Goal: Task Accomplishment & Management: Manage account settings

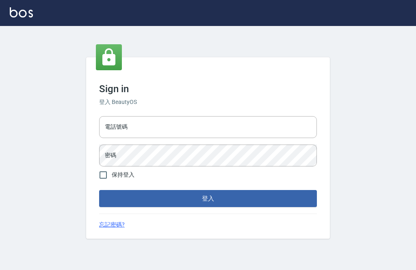
click at [226, 138] on input "電話號碼" at bounding box center [208, 127] width 218 height 22
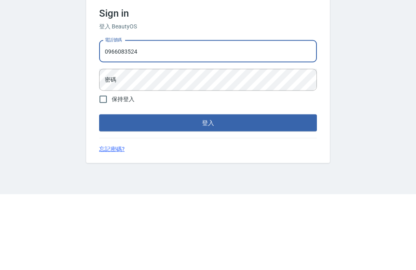
type input "0966083524"
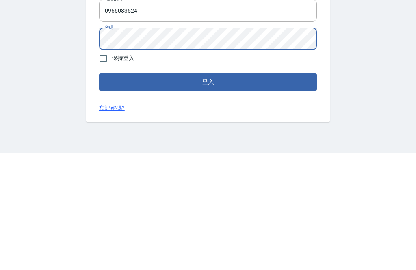
click at [274, 190] on button "登入" at bounding box center [208, 198] width 218 height 17
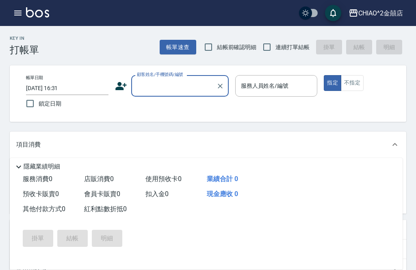
click at [17, 19] on button "button" at bounding box center [18, 13] width 16 height 16
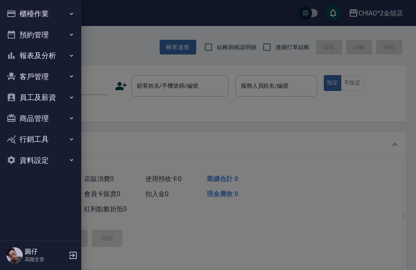
click at [59, 16] on button "櫃檯作業" at bounding box center [40, 13] width 75 height 21
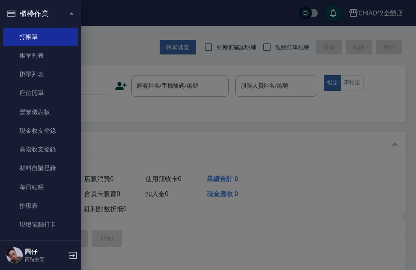
click at [56, 166] on link "材料自購登錄" at bounding box center [40, 168] width 75 height 19
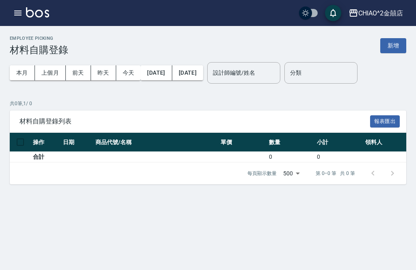
click at [18, 14] on icon "button" at bounding box center [18, 13] width 10 height 10
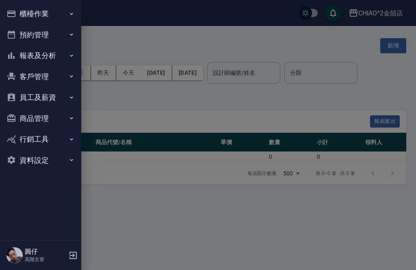
click at [67, 7] on button "櫃檯作業" at bounding box center [40, 13] width 75 height 21
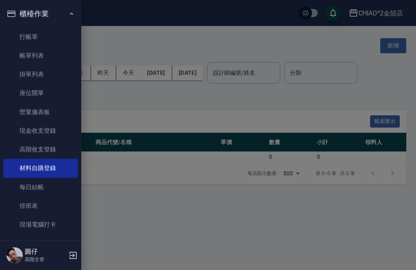
click at [58, 147] on link "高階收支登錄" at bounding box center [40, 149] width 75 height 19
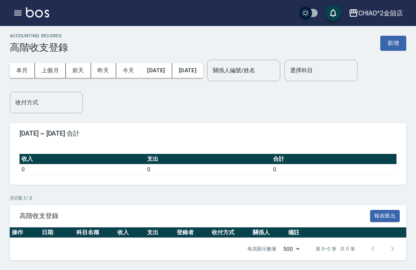
scroll to position [0, 0]
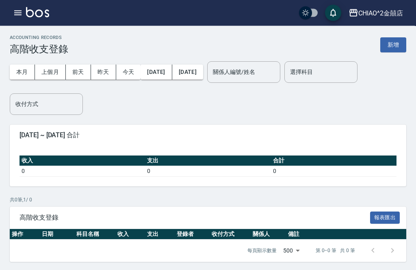
click at [396, 44] on button "新增" at bounding box center [393, 45] width 26 height 15
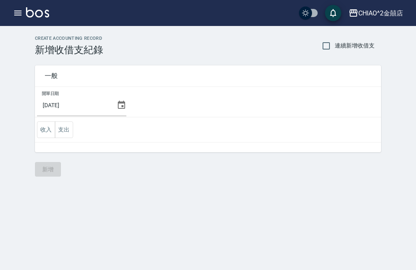
click at [70, 106] on input "[DATE]" at bounding box center [75, 105] width 76 height 22
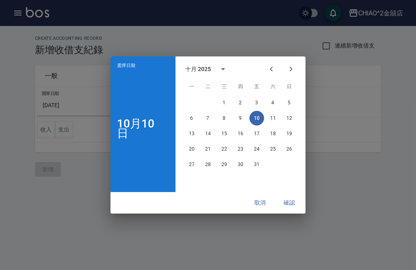
click at [271, 69] on icon "Previous month" at bounding box center [271, 69] width 3 height 5
click at [221, 119] on button "10" at bounding box center [224, 118] width 15 height 15
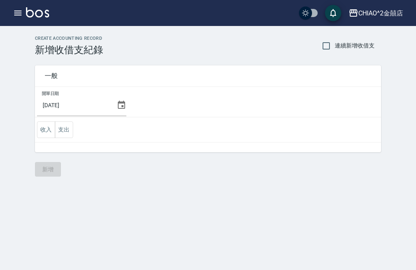
click at [67, 125] on button "支出" at bounding box center [64, 129] width 18 height 17
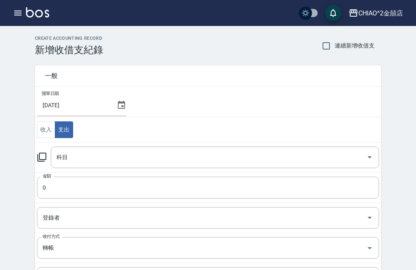
click at [338, 163] on input "科目" at bounding box center [208, 157] width 309 height 14
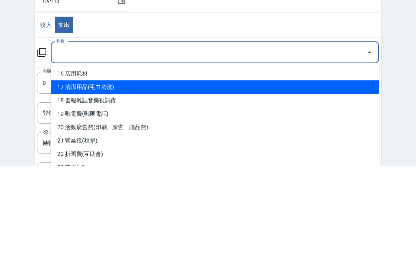
scroll to position [214, 0]
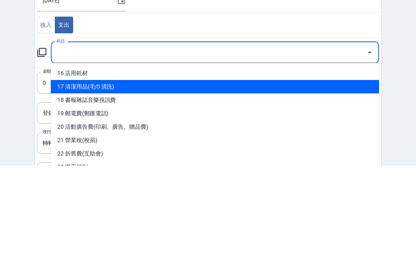
click at [251, 171] on li "16 店用耗材" at bounding box center [215, 177] width 328 height 13
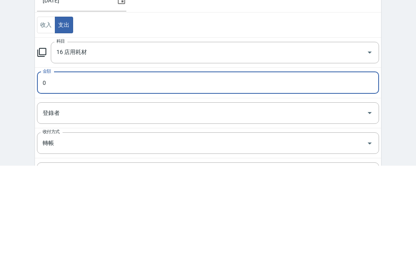
type input "16 店用耗材"
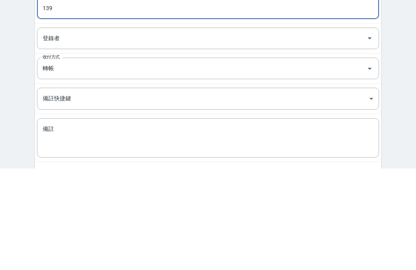
scroll to position [78, 0]
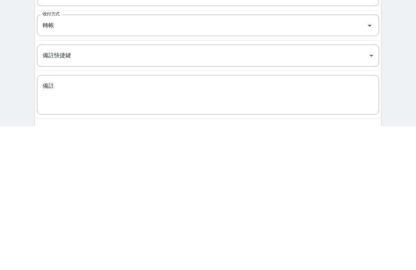
click at [361, 159] on div at bounding box center [364, 170] width 23 height 22
type input "139"
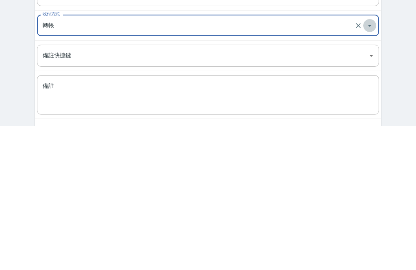
click at [376, 163] on button "Open" at bounding box center [369, 169] width 13 height 13
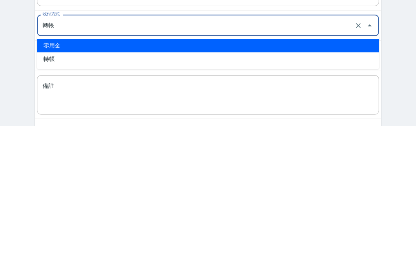
click at [317, 183] on li "零用金" at bounding box center [208, 189] width 342 height 13
type input "零用金"
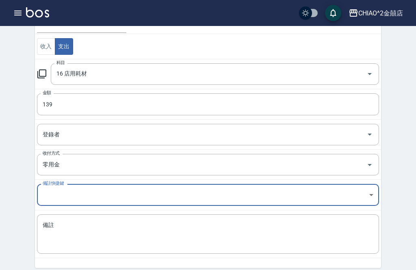
scroll to position [88, 0]
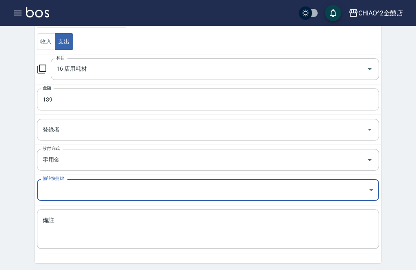
click at [357, 129] on input "登錄者" at bounding box center [202, 130] width 323 height 14
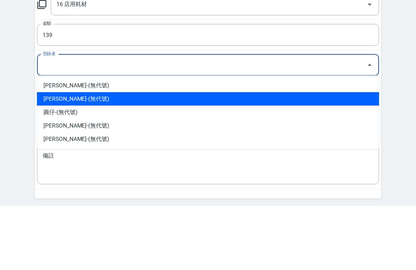
click at [275, 157] on li "[PERSON_NAME]-(無代號)" at bounding box center [208, 163] width 342 height 13
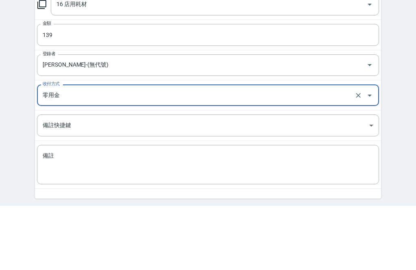
click at [364, 123] on button "Open" at bounding box center [369, 129] width 13 height 13
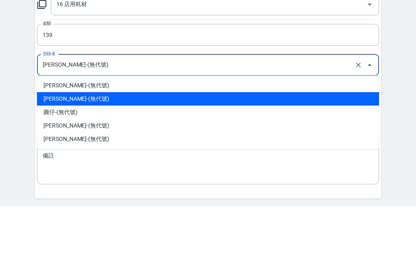
click at [221, 170] on li "圓仔-(無代號)" at bounding box center [208, 176] width 342 height 13
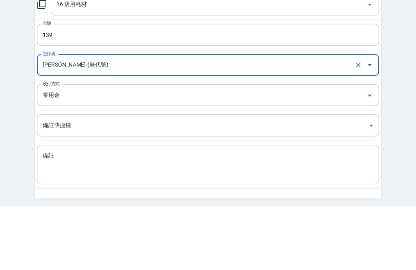
type input "圓仔-(無代號)"
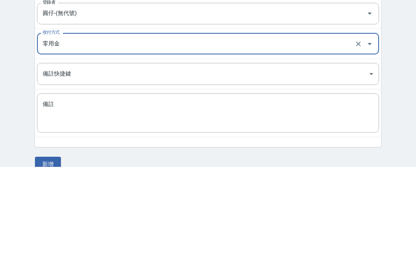
scroll to position [103, 0]
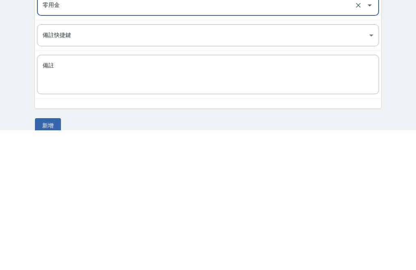
click at [407, 108] on div "CREATE ACCOUNTING RECORD 新增收借支紀錄 連續新增收借支 一般 開單日期 [DATE] 收入 支出 科目 16 店用耗材 科目 金額 …" at bounding box center [208, 103] width 416 height 360
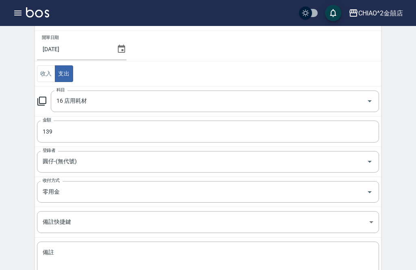
scroll to position [89, 0]
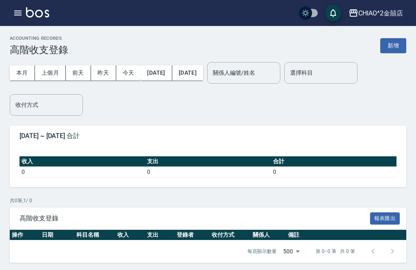
click at [50, 77] on button "上個月" at bounding box center [50, 72] width 31 height 15
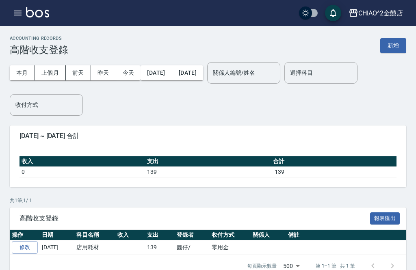
click at [397, 48] on button "新增" at bounding box center [393, 45] width 26 height 15
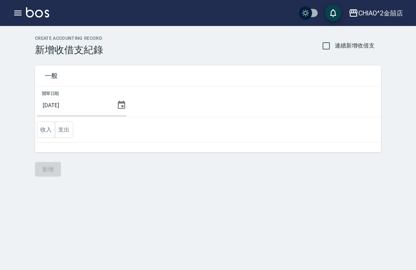
click at [91, 102] on input "[DATE]" at bounding box center [75, 105] width 76 height 22
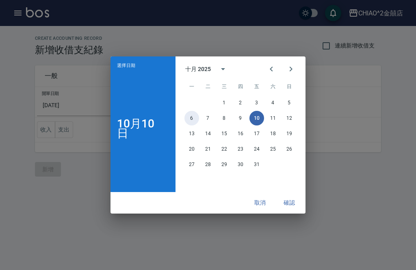
click at [191, 126] on button "6" at bounding box center [191, 118] width 15 height 15
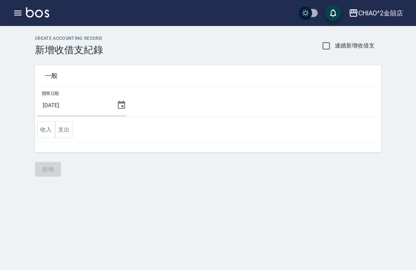
click at [80, 102] on input "[DATE]" at bounding box center [75, 105] width 76 height 22
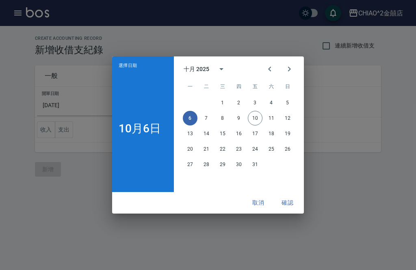
click at [268, 74] on icon "Previous month" at bounding box center [270, 69] width 10 height 10
click at [270, 110] on button "6" at bounding box center [271, 102] width 15 height 15
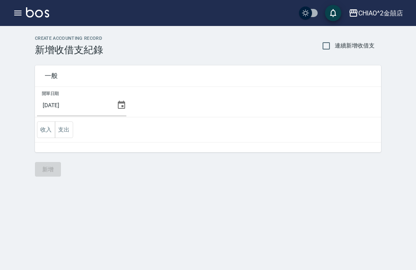
click at [66, 131] on button "支出" at bounding box center [64, 129] width 18 height 17
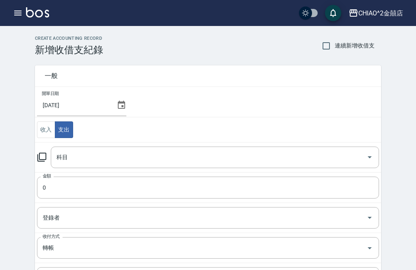
click at [372, 160] on icon "Open" at bounding box center [370, 157] width 10 height 10
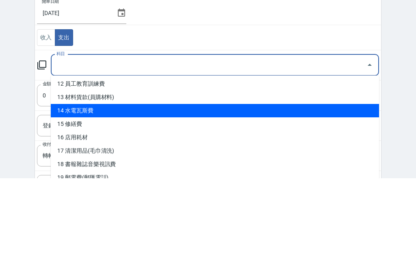
scroll to position [188, 0]
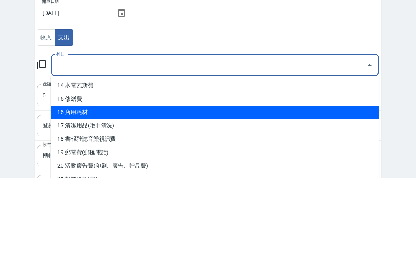
click at [104, 198] on li "16 店用耗材" at bounding box center [215, 204] width 328 height 13
type input "16 店用耗材"
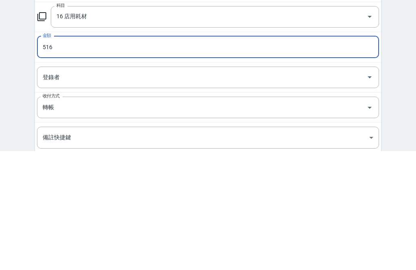
scroll to position [22, 0]
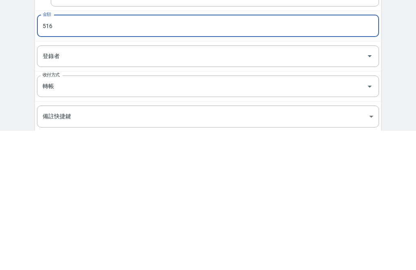
click at [364, 220] on button "Open" at bounding box center [369, 226] width 13 height 13
type input "516"
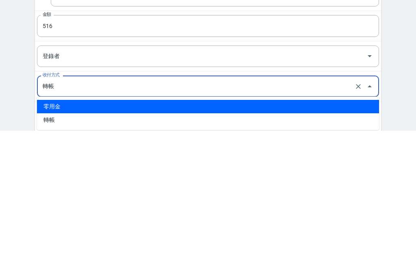
click at [219, 240] on li "零用金" at bounding box center [208, 246] width 342 height 13
type input "零用金"
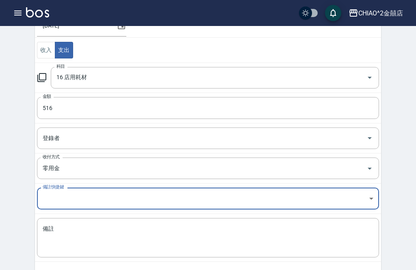
scroll to position [89, 0]
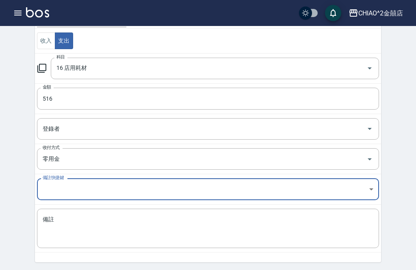
click at [281, 107] on input "516" at bounding box center [208, 99] width 342 height 22
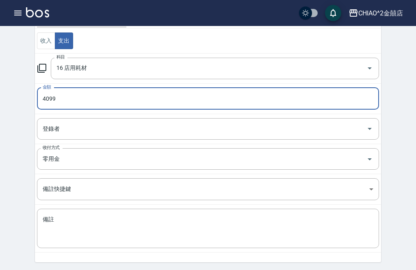
type input "4099"
click at [396, 80] on div "CREATE ACCOUNTING RECORD 新增收借支紀錄 連續新增收借支 一般 開單日期 [DATE] 收入 支出 科目 16 店用耗材 科目 金額 …" at bounding box center [208, 117] width 416 height 360
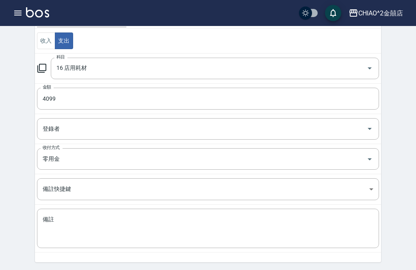
click at [358, 127] on input "登錄者" at bounding box center [202, 129] width 323 height 14
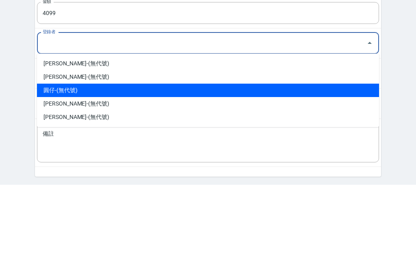
click at [161, 169] on li "圓仔-(無代號)" at bounding box center [208, 175] width 342 height 13
type input "圓仔-(無代號)"
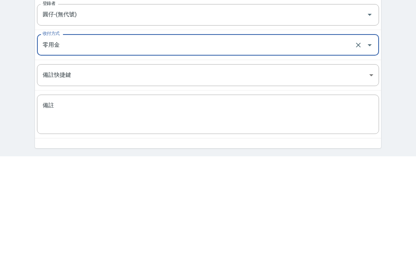
click at [151, 216] on textarea "備註" at bounding box center [208, 229] width 331 height 26
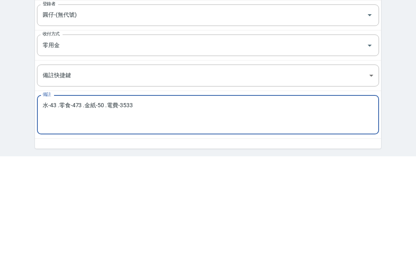
type textarea "水-43 .零食-473 .金紙-50 .電費-3533"
click at [398, 100] on div "CREATE ACCOUNTING RECORD 新增收借支紀錄 連續新增收借支 一般 開單日期 [DATE] 收入 支出 科目 16 店用耗材 科目 金額 …" at bounding box center [208, 117] width 416 height 360
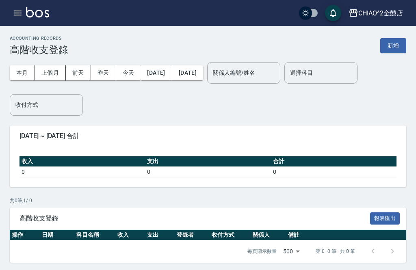
click at [53, 74] on button "上個月" at bounding box center [50, 72] width 31 height 15
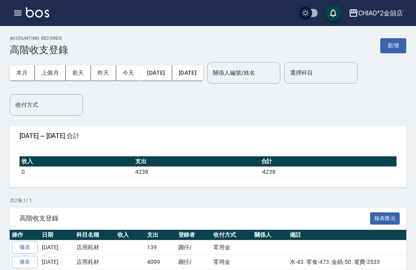
scroll to position [4, 0]
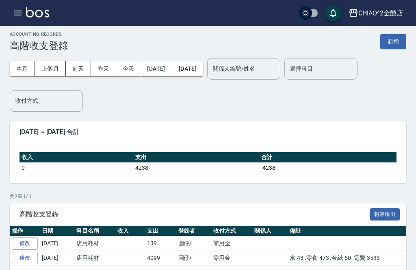
click at [399, 36] on button "新增" at bounding box center [393, 41] width 26 height 15
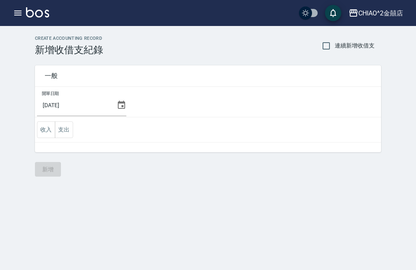
click at [97, 105] on input "[DATE]" at bounding box center [75, 105] width 76 height 22
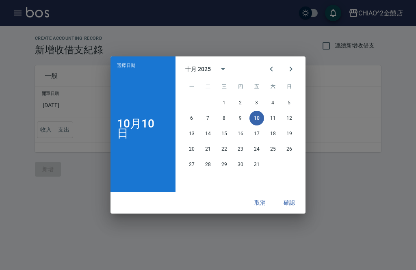
click at [271, 74] on icon "Previous month" at bounding box center [271, 69] width 10 height 10
click at [223, 126] on button "10" at bounding box center [224, 118] width 15 height 15
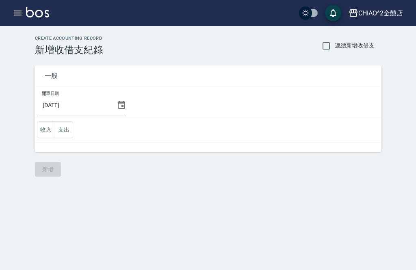
click at [66, 128] on button "支出" at bounding box center [64, 129] width 18 height 17
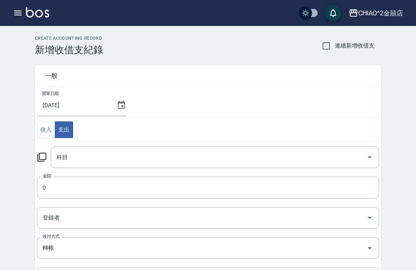
click at [269, 162] on input "科目" at bounding box center [208, 157] width 309 height 14
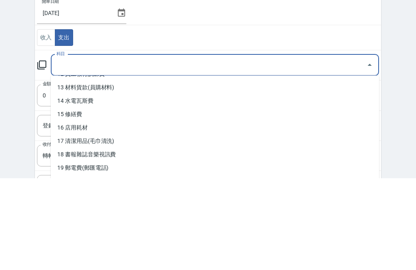
scroll to position [172, 0]
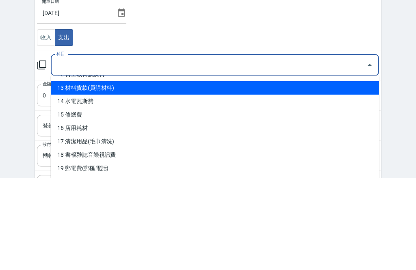
click at [225, 173] on li "13 材料貨款(員購材料)" at bounding box center [215, 179] width 328 height 13
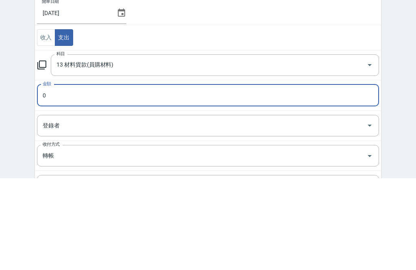
click at [365, 152] on icon "Open" at bounding box center [370, 157] width 10 height 10
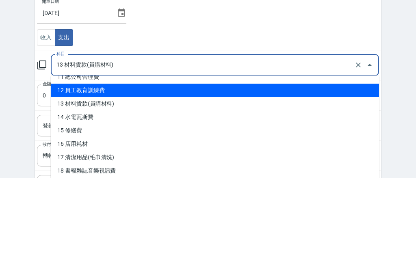
scroll to position [155, 0]
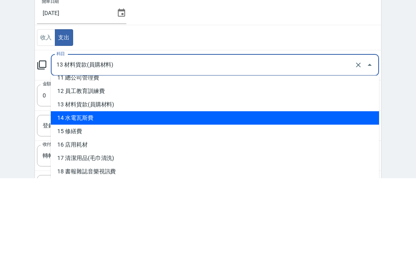
click at [239, 203] on li "14 水電瓦斯費" at bounding box center [215, 209] width 328 height 13
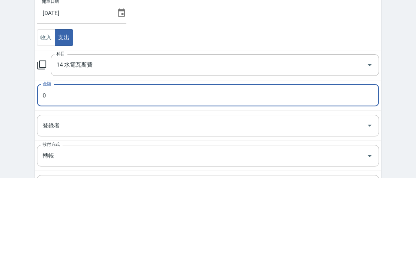
click at [332, 150] on input "14 水電瓦斯費" at bounding box center [203, 157] width 298 height 14
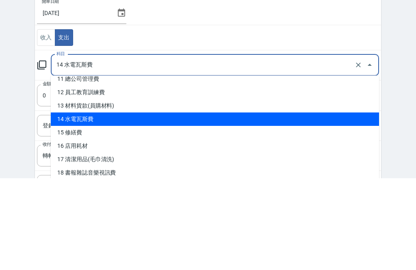
scroll to position [154, 0]
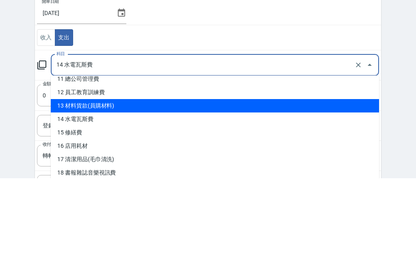
click at [253, 191] on li "13 材料貨款(員購材料)" at bounding box center [215, 197] width 328 height 13
type input "13 材料貨款(員購材料)"
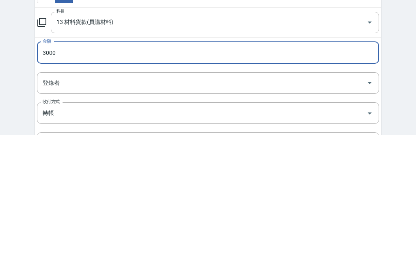
click at [364, 211] on button "Open" at bounding box center [369, 217] width 13 height 13
type input "3000"
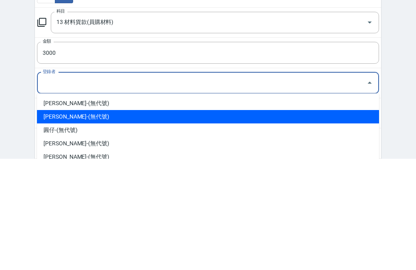
scroll to position [24, 0]
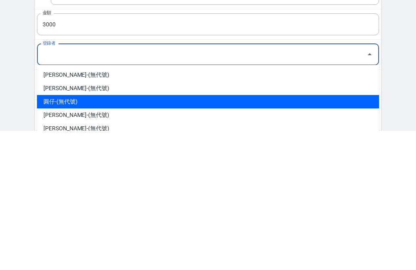
click at [224, 234] on li "圓仔-(無代號)" at bounding box center [208, 240] width 342 height 13
type input "圓仔-(無代號)"
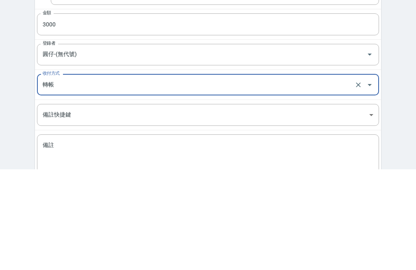
scroll to position [63, 0]
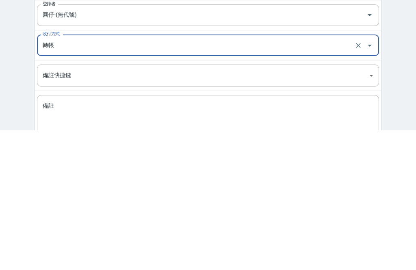
click at [370, 184] on icon "Open" at bounding box center [370, 185] width 4 height 2
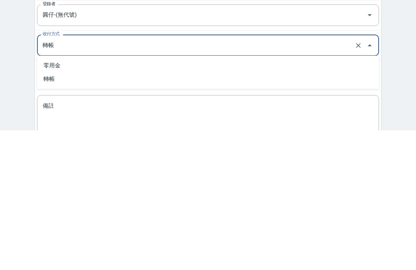
click at [368, 180] on icon "Close" at bounding box center [370, 185] width 10 height 10
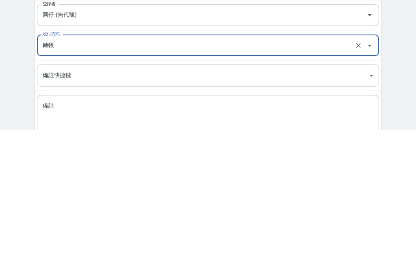
click at [355, 181] on icon "Clear" at bounding box center [358, 185] width 8 height 8
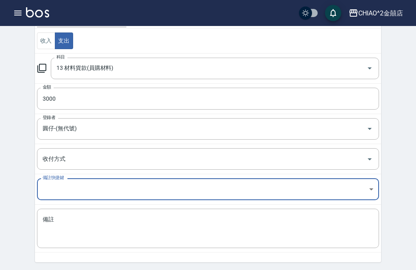
click at [369, 165] on button "Open" at bounding box center [369, 159] width 13 height 13
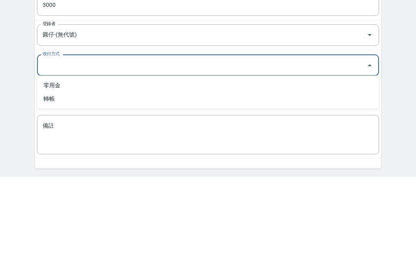
click at [368, 124] on icon "Open" at bounding box center [370, 129] width 10 height 10
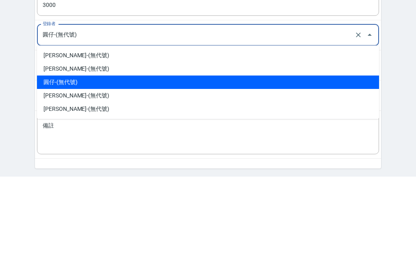
click at [366, 124] on icon "Close" at bounding box center [370, 129] width 10 height 10
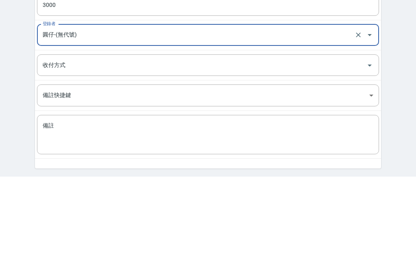
click at [365, 154] on icon "Open" at bounding box center [370, 159] width 10 height 10
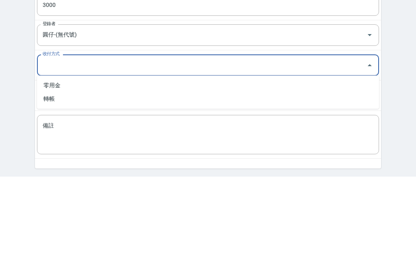
click at [265, 173] on li "零用金" at bounding box center [208, 179] width 342 height 13
type input "零用金"
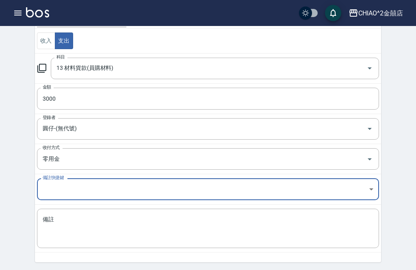
click at [167, 230] on textarea "備註" at bounding box center [208, 229] width 331 height 26
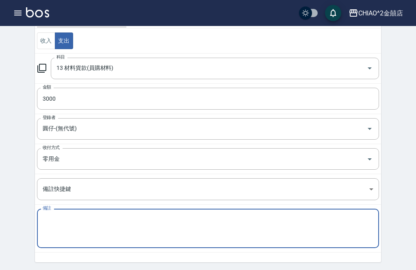
scroll to position [112, 0]
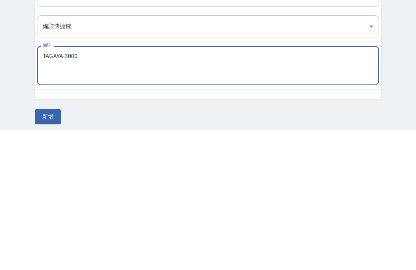
type textarea "TAGAYA-3000"
click at [389, 100] on div "CREATE ACCOUNTING RECORD 新增收借支紀錄 連續新增收借支 一般 開單日期 [DATE] 收入 支出 科目 13 材料貨款(員購材料) …" at bounding box center [208, 94] width 366 height 340
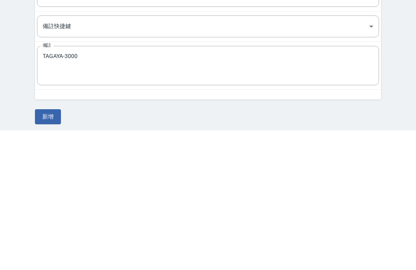
scroll to position [89, 0]
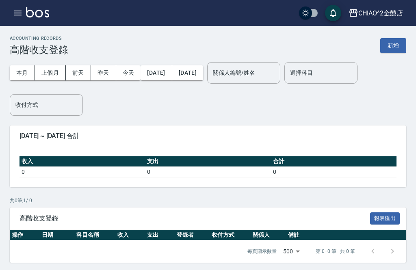
click at [50, 76] on button "上個月" at bounding box center [50, 72] width 31 height 15
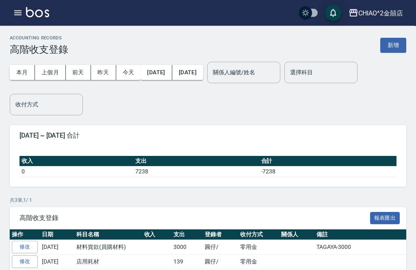
click at [395, 45] on button "新增" at bounding box center [393, 45] width 26 height 15
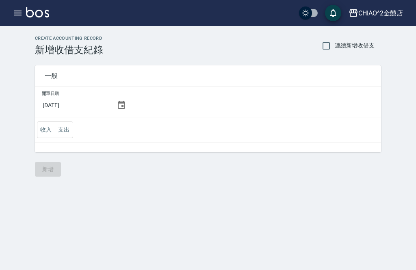
click at [64, 130] on button "支出" at bounding box center [64, 129] width 18 height 17
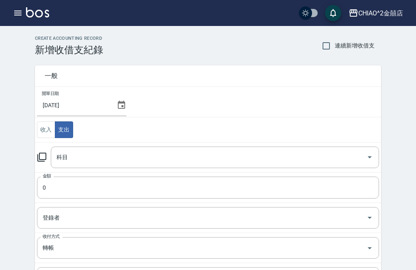
click at [369, 162] on icon "Open" at bounding box center [370, 157] width 10 height 10
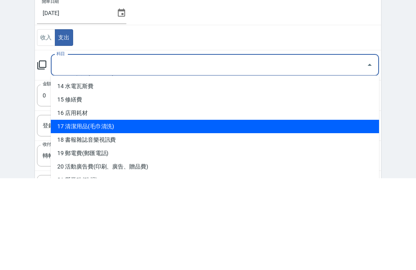
scroll to position [185, 0]
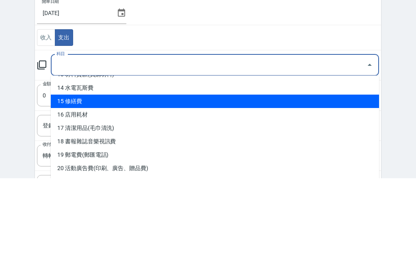
click at [265, 187] on li "15 修繕費" at bounding box center [215, 193] width 328 height 13
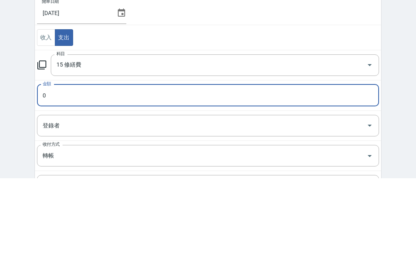
click at [365, 152] on icon "Open" at bounding box center [370, 157] width 10 height 10
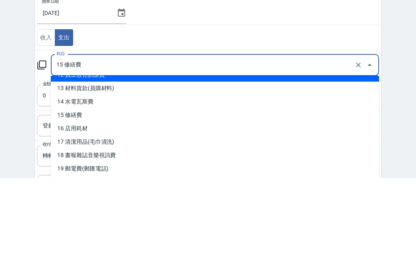
scroll to position [173, 0]
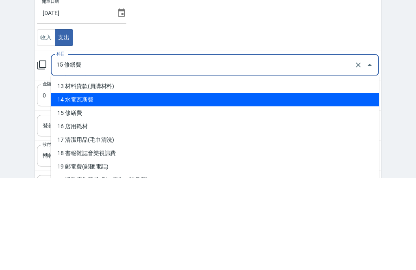
click at [191, 185] on li "14 水電瓦斯費" at bounding box center [215, 191] width 328 height 13
type input "14 水電瓦斯費"
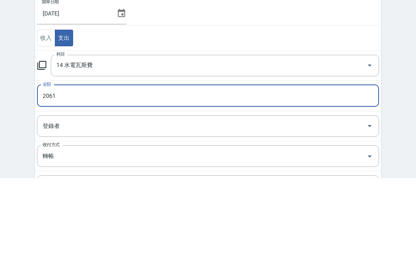
type input "2061"
click at [397, 101] on div "CREATE ACCOUNTING RECORD 新增收借支紀錄 連續新增收借支 一般 開單日期 [DATE] 收入 支出 科目 14 水電瓦斯費 科目 金額…" at bounding box center [208, 206] width 416 height 360
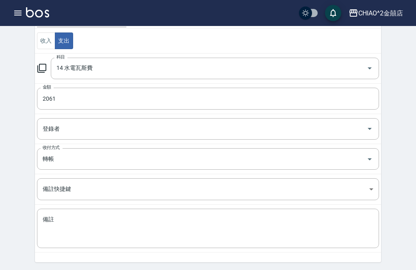
click at [364, 129] on button "Open" at bounding box center [369, 128] width 13 height 13
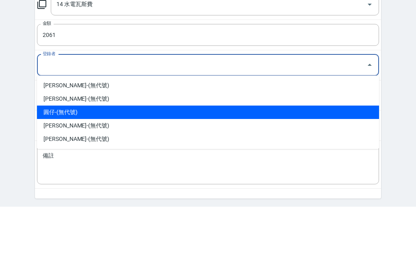
click at [152, 169] on li "圓仔-(無代號)" at bounding box center [208, 175] width 342 height 13
type input "圓仔-(無代號)"
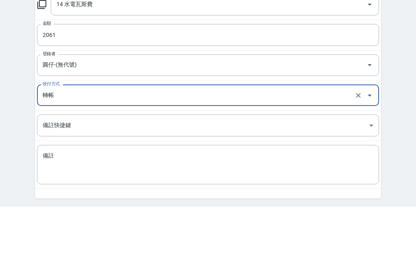
click at [368, 154] on icon "Open" at bounding box center [370, 159] width 10 height 10
click at [260, 118] on li "零用金" at bounding box center [208, 124] width 342 height 13
type input "零用金"
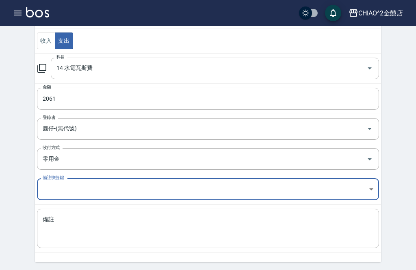
click at [210, 228] on textarea "備註" at bounding box center [208, 229] width 331 height 26
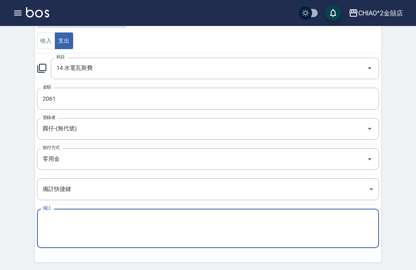
scroll to position [112, 0]
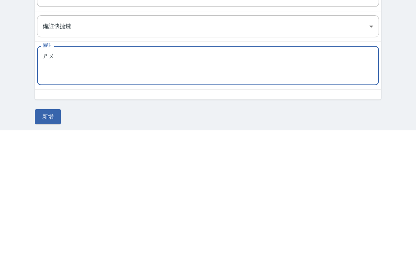
type textarea "ㄕ"
type textarea "電費.電話費"
click at [392, 113] on div "CREATE ACCOUNTING RECORD 新增收借支紀錄 連續新增收借支 一般 開單日期 [DATE] 收入 支出 科目 14 水電瓦斯費 科目 金額…" at bounding box center [208, 94] width 416 height 360
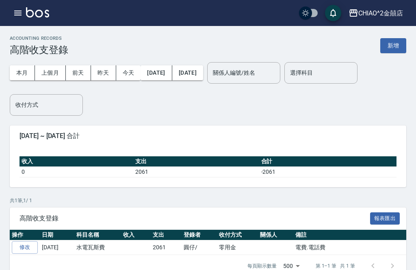
click at [24, 247] on link "修改" at bounding box center [25, 247] width 26 height 13
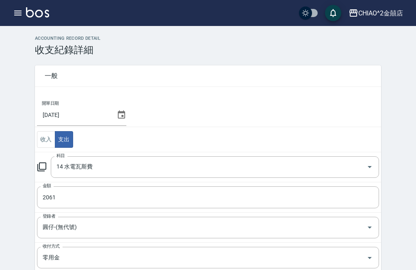
click at [96, 120] on input "[DATE]" at bounding box center [75, 115] width 76 height 22
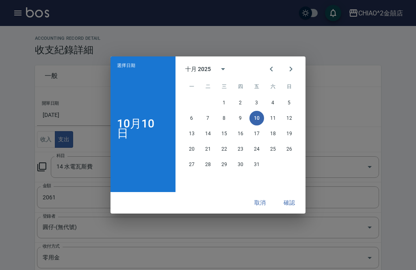
click at [270, 71] on icon "Previous month" at bounding box center [271, 69] width 3 height 5
click at [193, 126] on button "8" at bounding box center [191, 118] width 15 height 15
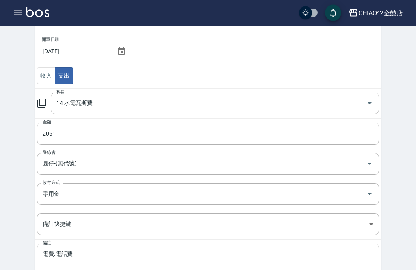
scroll to position [99, 0]
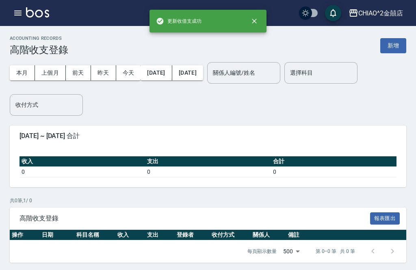
click at [58, 70] on button "上個月" at bounding box center [50, 72] width 31 height 15
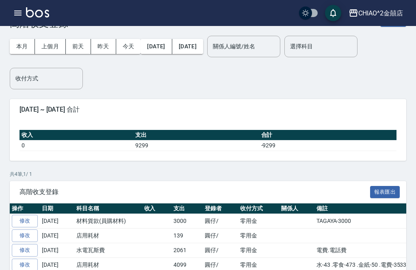
scroll to position [32, 0]
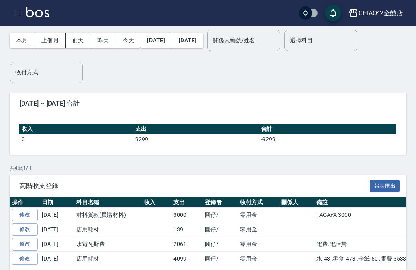
click at [56, 35] on button "上個月" at bounding box center [50, 40] width 31 height 15
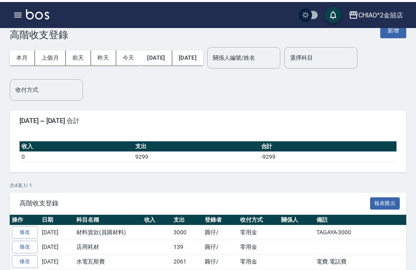
scroll to position [0, 0]
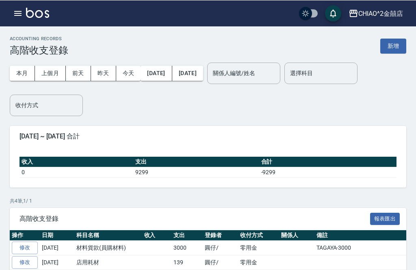
click at [393, 43] on button "新增" at bounding box center [393, 45] width 26 height 15
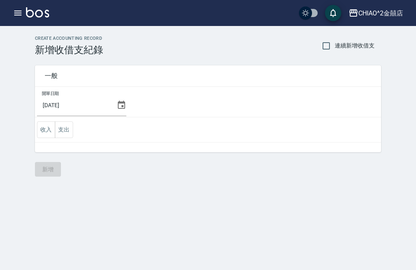
click at [66, 105] on input "[DATE]" at bounding box center [75, 105] width 76 height 22
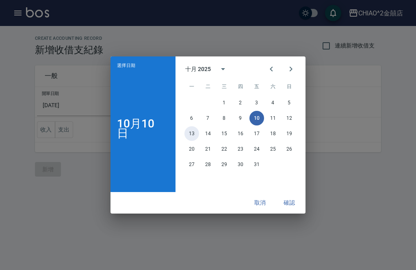
click at [190, 133] on button "13" at bounding box center [191, 133] width 15 height 15
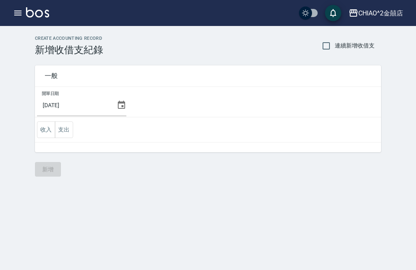
click at [81, 102] on input "[DATE]" at bounding box center [75, 105] width 76 height 22
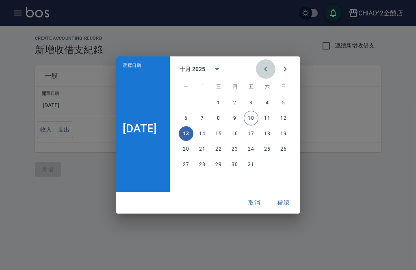
click at [266, 68] on button "Previous month" at bounding box center [265, 68] width 19 height 19
click at [269, 118] on button "13" at bounding box center [267, 118] width 15 height 15
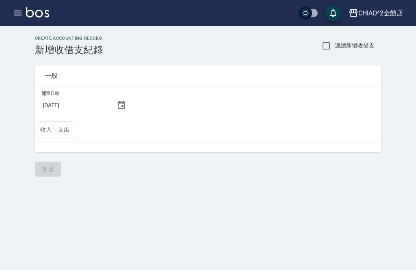
click at [64, 127] on button "支出" at bounding box center [64, 129] width 18 height 17
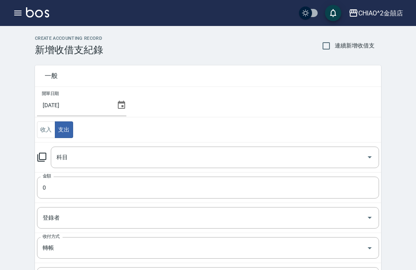
click at [161, 163] on input "科目" at bounding box center [208, 157] width 309 height 14
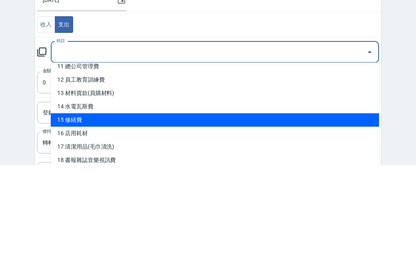
scroll to position [153, 0]
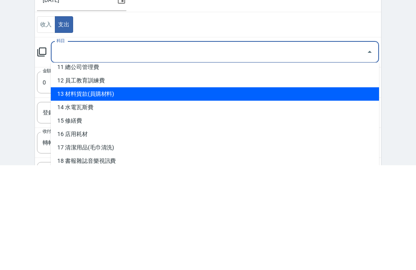
click at [115, 193] on li "13 材料貨款(員購材料)" at bounding box center [215, 199] width 328 height 13
type input "13 材料貨款(員購材料)"
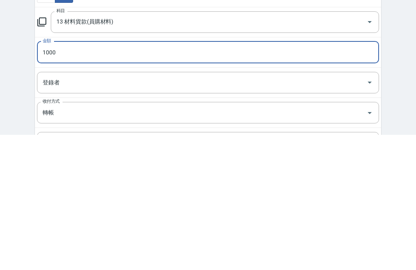
type input "1000"
click at [398, 85] on div "CREATE ACCOUNTING RECORD 新增收借支紀錄 連續新增收借支 一般 開單日期 [DATE] 收入 支出 科目 13 材料貨款(員購材料) …" at bounding box center [208, 206] width 416 height 360
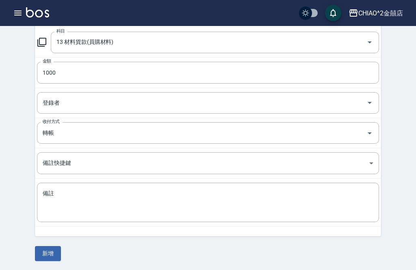
click at [359, 105] on input "登錄者" at bounding box center [202, 103] width 323 height 14
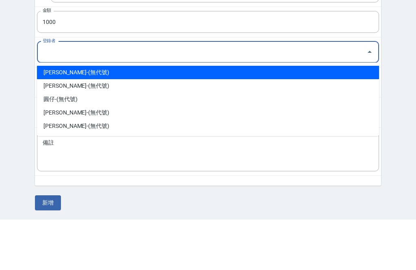
click at [218, 143] on li "圓仔-(無代號)" at bounding box center [208, 149] width 342 height 13
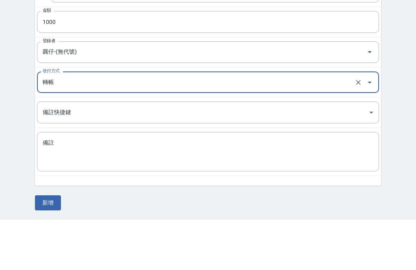
type input "圓仔-(無代號)"
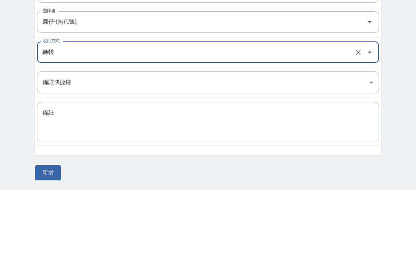
click at [368, 128] on icon "Open" at bounding box center [370, 133] width 10 height 10
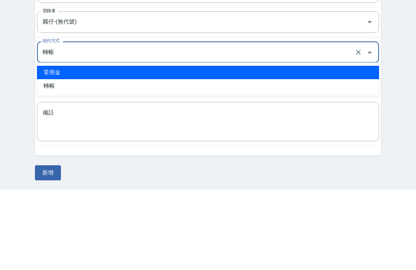
click at [249, 147] on li "零用金" at bounding box center [208, 153] width 342 height 13
type input "零用金"
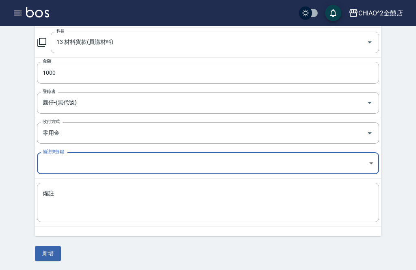
click at [192, 195] on textarea "備註" at bounding box center [208, 203] width 331 height 26
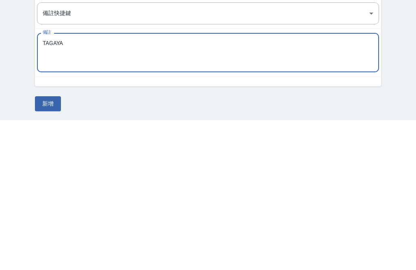
type textarea "TAGAYA"
click at [398, 78] on div "CREATE ACCOUNTING RECORD 新增收借支紀錄 連續新增收借支 一般 開單日期 [DATE] 收入 支出 科目 13 材料貨款(員購材料) …" at bounding box center [208, 91] width 416 height 360
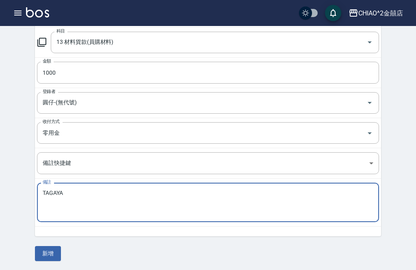
click at [48, 246] on button "新增" at bounding box center [48, 253] width 26 height 15
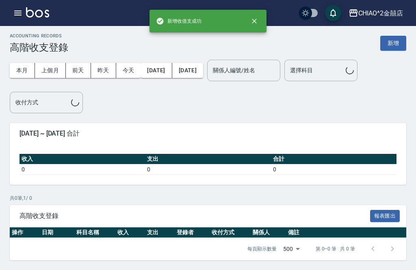
scroll to position [26, 0]
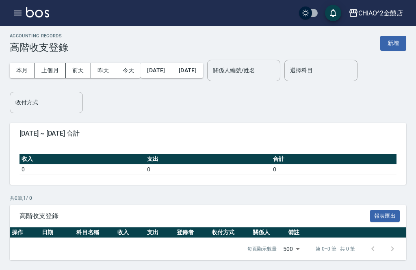
click at [51, 63] on button "上個月" at bounding box center [50, 70] width 31 height 15
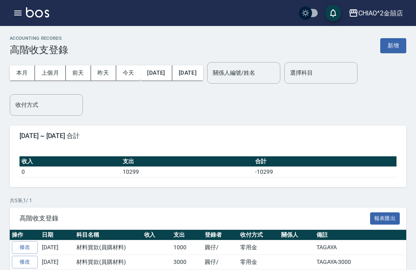
click at [396, 45] on button "新增" at bounding box center [393, 45] width 26 height 15
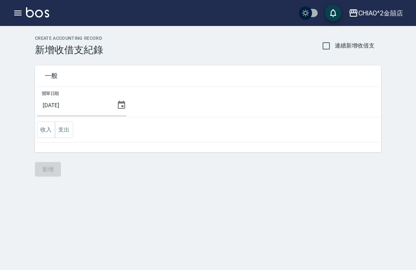
click at [65, 131] on button "支出" at bounding box center [64, 129] width 18 height 17
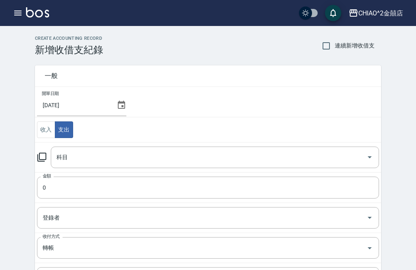
click at [370, 159] on icon "Open" at bounding box center [370, 157] width 10 height 10
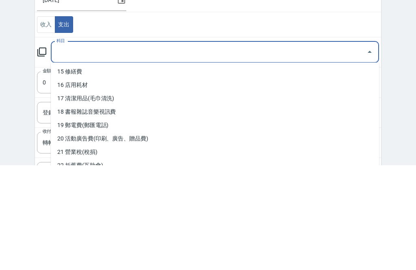
scroll to position [210, 0]
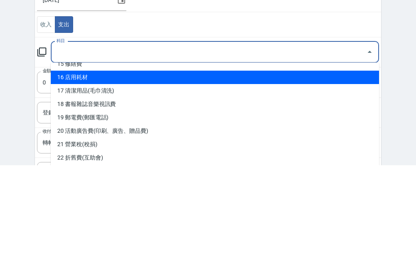
click at [156, 176] on li "16 店用耗材" at bounding box center [215, 182] width 328 height 13
type input "16 店用耗材"
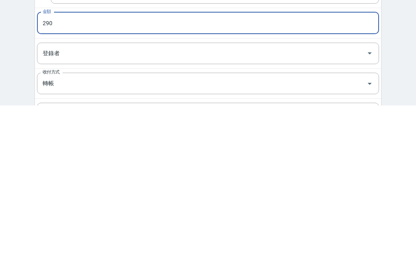
type input "290"
click at [356, 211] on input "登錄者" at bounding box center [202, 218] width 323 height 14
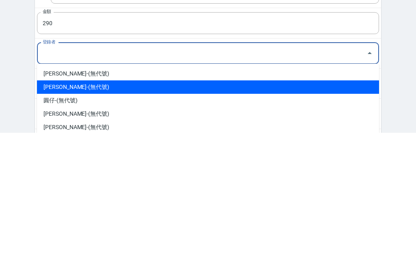
scroll to position [37, 0]
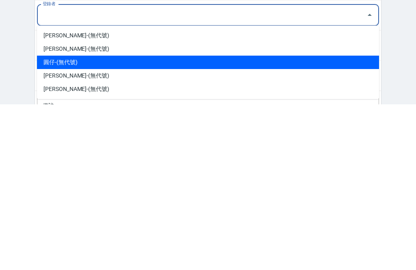
click at [142, 221] on li "圓仔-(無代號)" at bounding box center [208, 227] width 342 height 13
type input "圓仔-(無代號)"
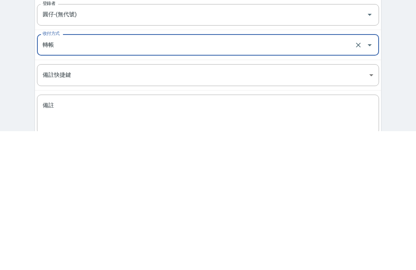
scroll to position [70, 0]
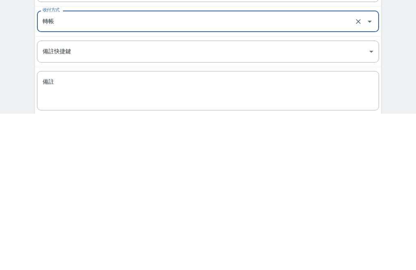
click at [152, 234] on textarea "備註" at bounding box center [208, 247] width 331 height 26
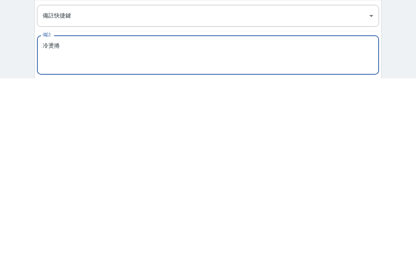
scroll to position [0, 0]
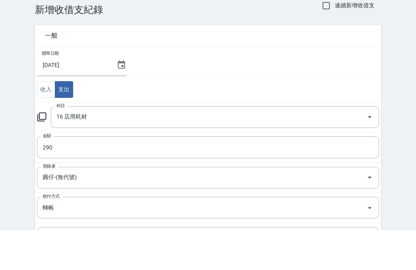
type textarea "冷燙捲"
click at [90, 94] on input "[DATE]" at bounding box center [75, 105] width 76 height 22
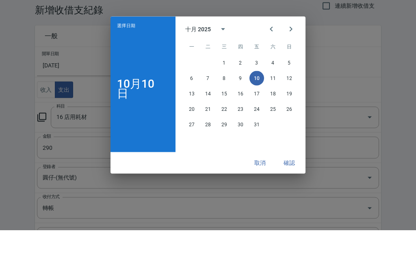
scroll to position [40, 0]
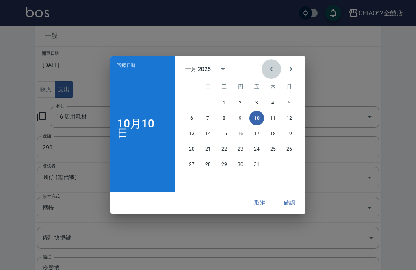
click at [275, 74] on icon "Previous month" at bounding box center [271, 69] width 10 height 10
click at [270, 126] on button "13" at bounding box center [273, 118] width 15 height 15
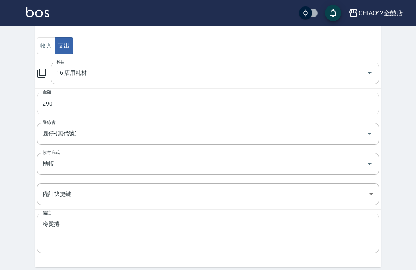
scroll to position [89, 0]
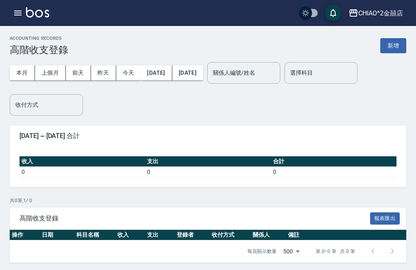
click at [50, 71] on button "上個月" at bounding box center [50, 72] width 31 height 15
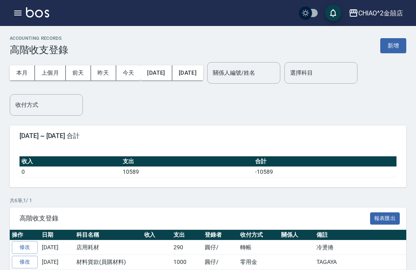
click at [396, 46] on button "新增" at bounding box center [393, 45] width 26 height 15
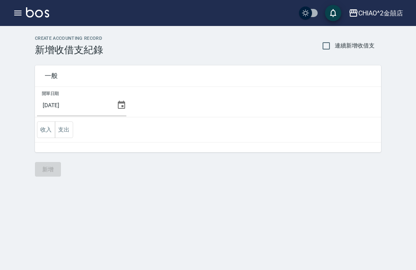
click at [67, 130] on button "支出" at bounding box center [64, 129] width 18 height 17
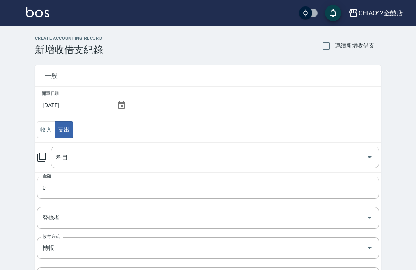
click at [277, 158] on input "科目" at bounding box center [208, 157] width 309 height 14
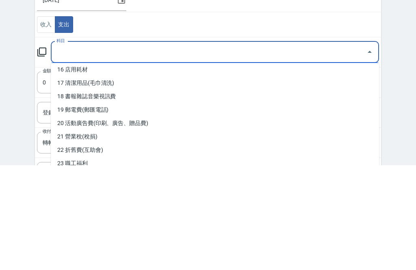
scroll to position [219, 0]
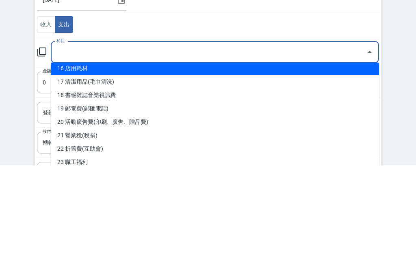
click at [180, 167] on li "16 店用耗材" at bounding box center [215, 173] width 328 height 13
type input "16 店用耗材"
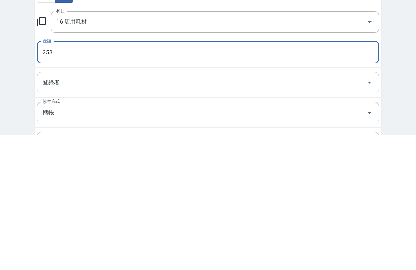
click at [368, 213] on icon "Open" at bounding box center [370, 218] width 10 height 10
type input "258"
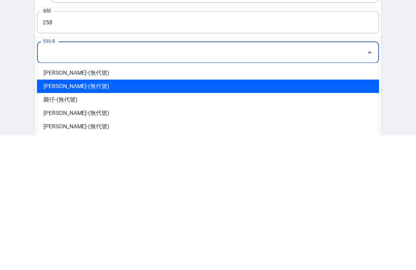
scroll to position [31, 0]
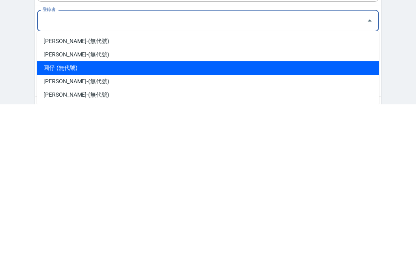
click at [159, 227] on li "圓仔-(無代號)" at bounding box center [208, 233] width 342 height 13
type input "圓仔-(無代號)"
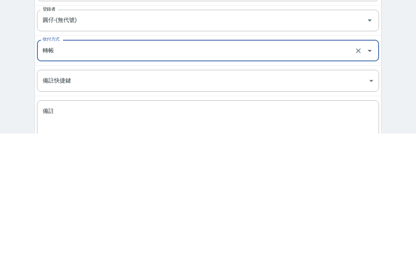
scroll to position [61, 0]
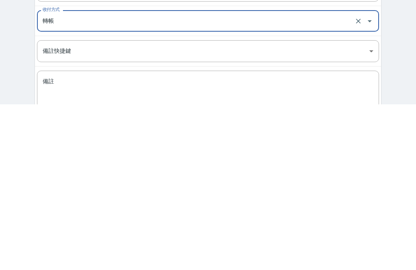
click at [316, 243] on textarea "備註" at bounding box center [208, 256] width 331 height 26
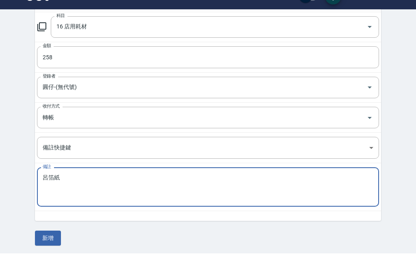
scroll to position [115, 0]
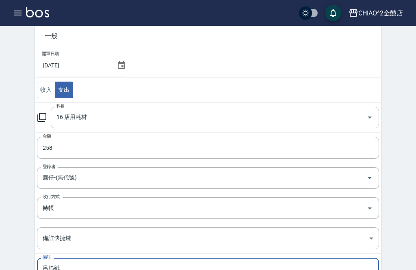
type textarea "呂箔紙"
click at [87, 69] on input "[DATE]" at bounding box center [75, 65] width 76 height 22
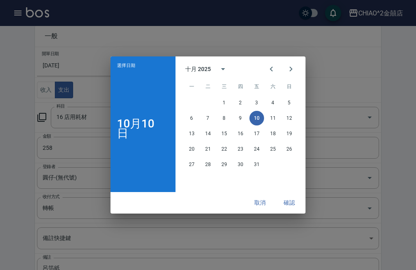
scroll to position [40, 0]
click at [267, 66] on icon "Previous month" at bounding box center [271, 69] width 10 height 10
click at [287, 120] on button "14" at bounding box center [289, 118] width 15 height 15
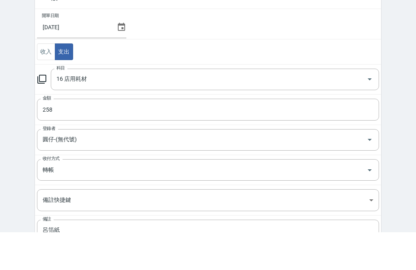
scroll to position [115, 0]
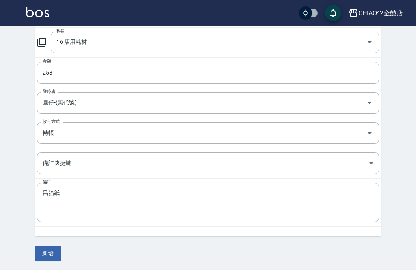
click at [46, 253] on button "新增" at bounding box center [48, 253] width 26 height 15
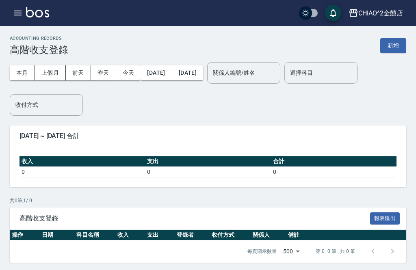
click at [389, 48] on button "新增" at bounding box center [393, 45] width 26 height 15
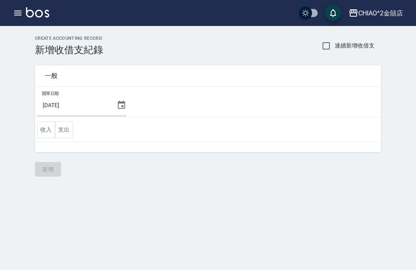
click at [86, 104] on input "[DATE]" at bounding box center [75, 105] width 76 height 22
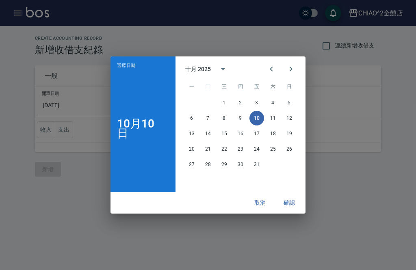
click at [266, 66] on button "Previous month" at bounding box center [271, 68] width 19 height 19
click at [189, 149] on button "22" at bounding box center [191, 149] width 15 height 15
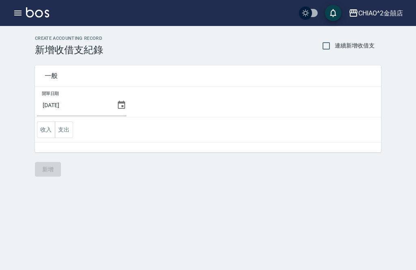
click at [68, 130] on button "支出" at bounding box center [64, 129] width 18 height 17
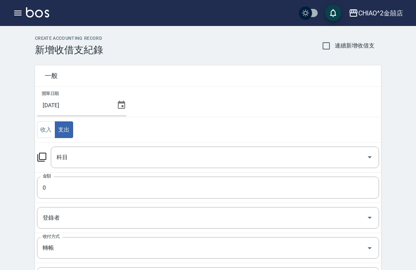
click at [221, 158] on input "科目" at bounding box center [208, 157] width 309 height 14
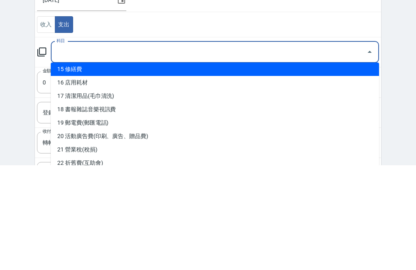
scroll to position [205, 0]
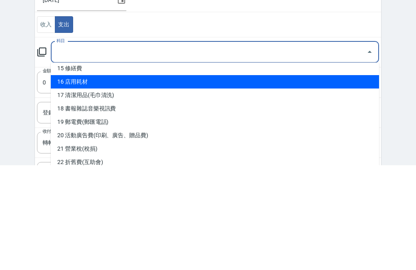
click at [154, 180] on li "16 店用耗材" at bounding box center [215, 186] width 328 height 13
type input "16 店用耗材"
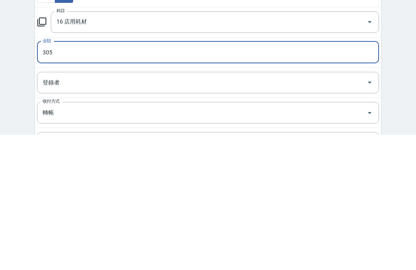
type input "305"
click at [359, 211] on input "登錄者" at bounding box center [202, 218] width 323 height 14
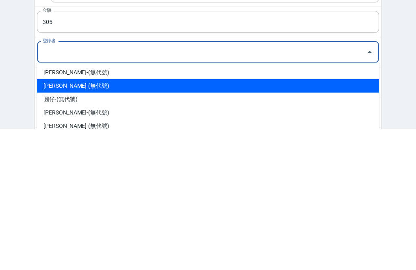
scroll to position [26, 0]
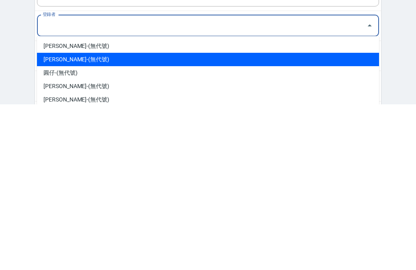
click at [272, 232] on li "圓仔-(無代號)" at bounding box center [208, 238] width 342 height 13
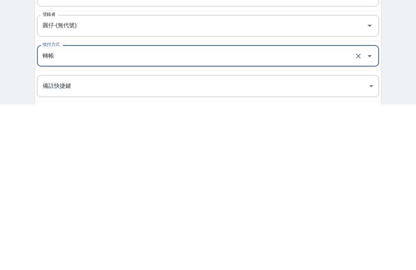
type input "圓仔-(無代號)"
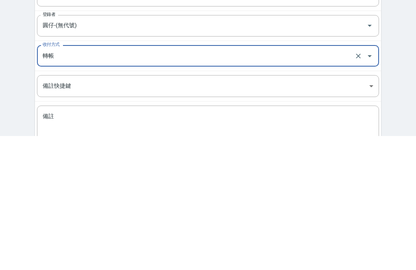
scroll to position [59, 0]
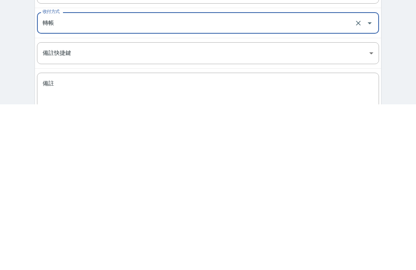
click at [368, 184] on icon "Open" at bounding box center [370, 189] width 10 height 10
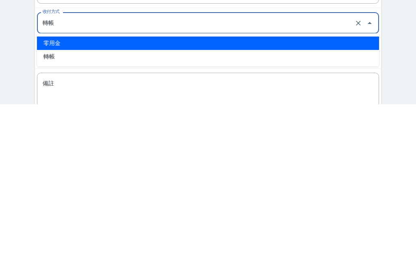
click at [301, 202] on li "零用金" at bounding box center [208, 208] width 342 height 13
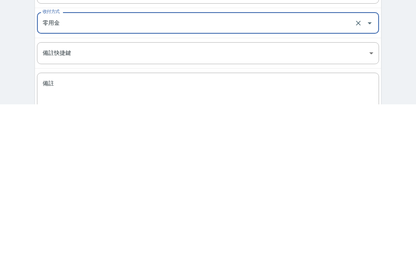
type input "零用金"
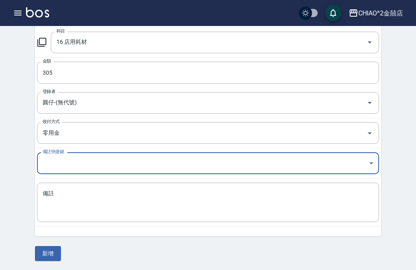
click at [116, 206] on textarea "備註" at bounding box center [208, 203] width 331 height 26
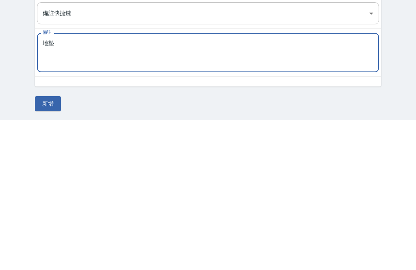
type textarea "地墊"
click at [388, 70] on div "CREATE ACCOUNTING RECORD 新增收借支紀錄 連續新增收借支 一般 開單日期 [DATE] 收入 支出 科目 16 店用耗材 科目 金額 …" at bounding box center [208, 91] width 366 height 340
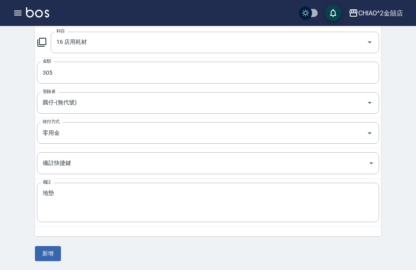
click at [49, 255] on button "新增" at bounding box center [48, 253] width 26 height 15
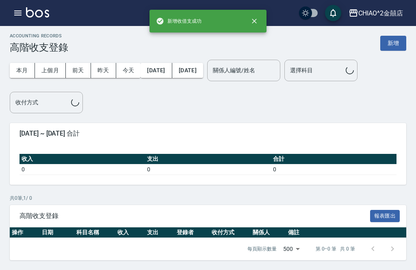
scroll to position [26, 0]
click at [51, 63] on button "上個月" at bounding box center [50, 70] width 31 height 15
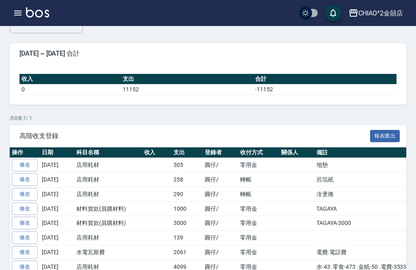
scroll to position [86, 0]
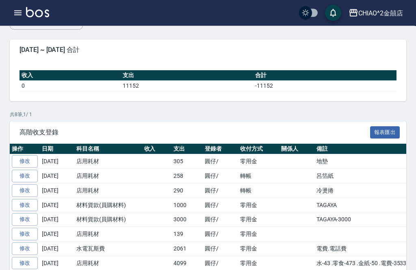
click at [279, 179] on td "轉帳" at bounding box center [258, 176] width 41 height 15
click at [238, 174] on td "圓仔/" at bounding box center [220, 176] width 35 height 15
click at [25, 175] on link "修改" at bounding box center [25, 176] width 26 height 13
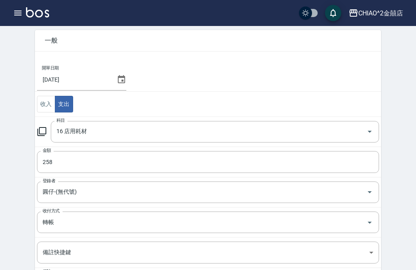
scroll to position [99, 0]
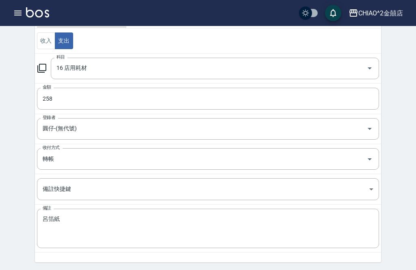
click at [370, 162] on icon "Open" at bounding box center [370, 159] width 10 height 10
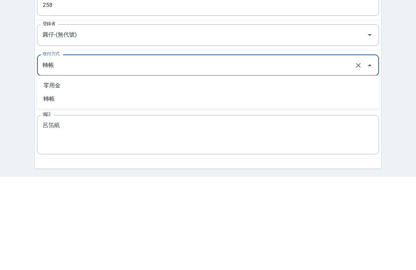
click at [366, 154] on icon "Close" at bounding box center [370, 159] width 10 height 10
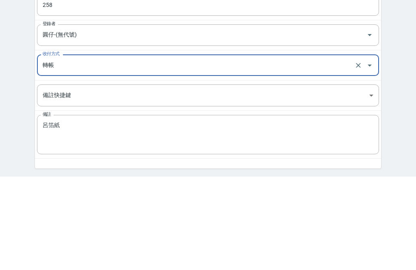
click at [351, 152] on input "轉帳" at bounding box center [197, 159] width 312 height 14
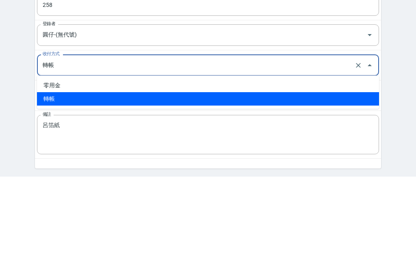
click at [314, 186] on li "轉帳" at bounding box center [208, 192] width 342 height 13
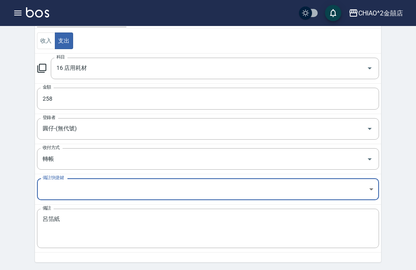
click at [368, 193] on body "CHIAO^2金囍店 登出 櫃檯作業 打帳單 帳單列表 掛單列表 座位開單 營業儀表板 現金收支登錄 高階收支登錄 材料自購登錄 每日結帳 排班表 現場電腦打…" at bounding box center [208, 99] width 416 height 396
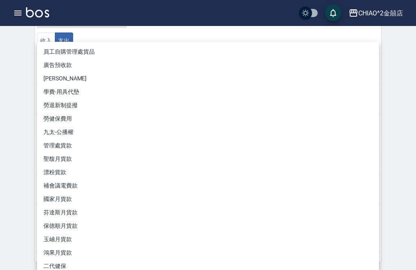
click at [409, 124] on div at bounding box center [208, 135] width 416 height 270
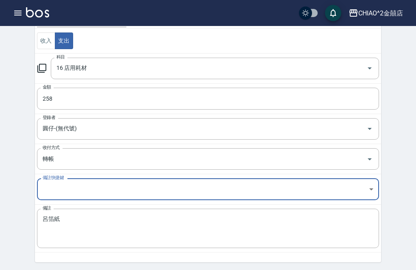
click at [370, 159] on icon "Open" at bounding box center [370, 159] width 4 height 2
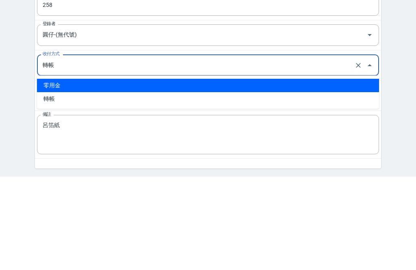
click at [276, 173] on li "零用金" at bounding box center [208, 179] width 342 height 13
type input "零用金"
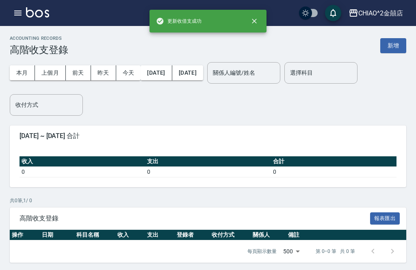
click at [58, 77] on button "上個月" at bounding box center [50, 72] width 31 height 15
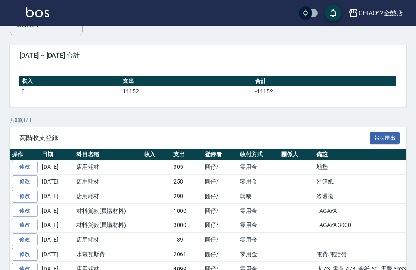
scroll to position [89, 0]
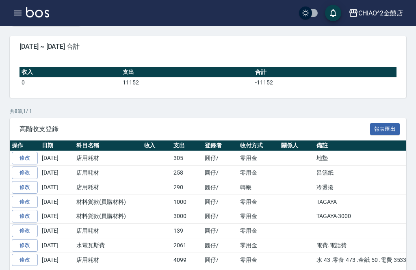
click at [29, 184] on link "修改" at bounding box center [25, 187] width 26 height 13
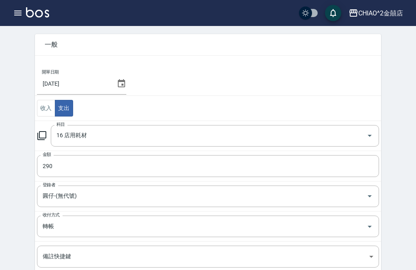
scroll to position [99, 0]
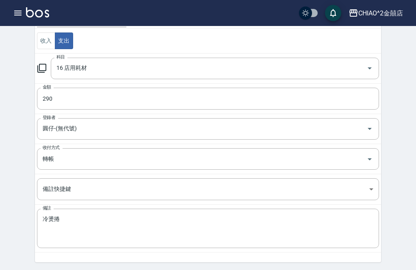
click at [370, 161] on icon "Open" at bounding box center [370, 159] width 10 height 10
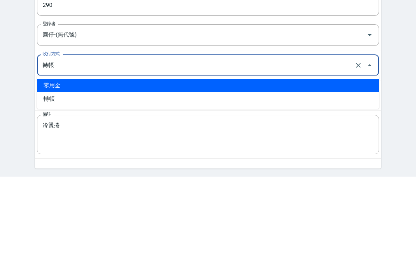
click at [154, 173] on li "零用金" at bounding box center [208, 179] width 342 height 13
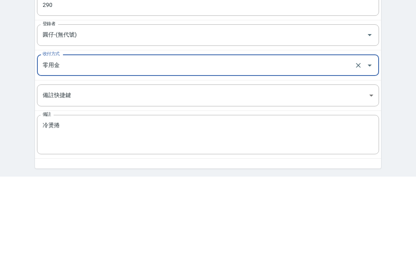
type input "零用金"
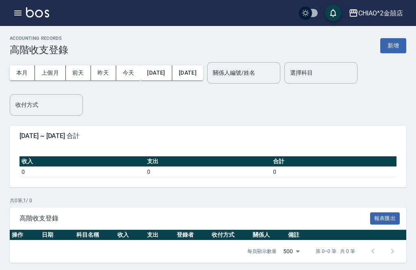
click at [21, 19] on button "button" at bounding box center [18, 13] width 16 height 16
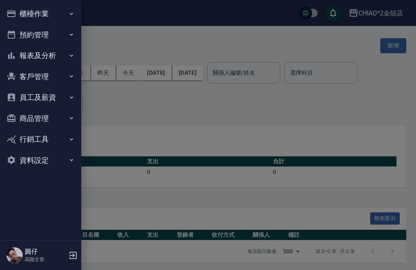
click at [227, 60] on div at bounding box center [208, 135] width 416 height 270
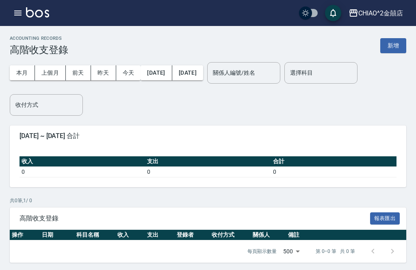
click at [393, 44] on button "新增" at bounding box center [393, 45] width 26 height 15
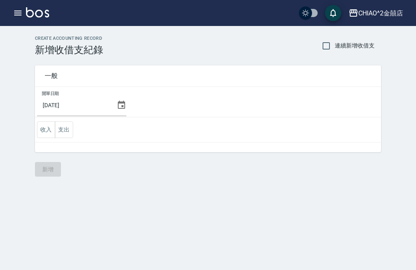
click at [67, 128] on button "支出" at bounding box center [64, 129] width 18 height 17
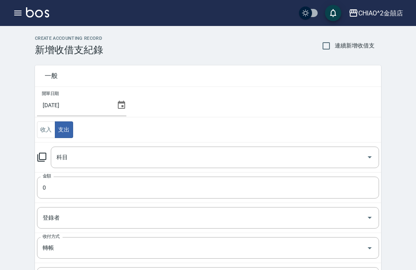
click at [94, 104] on input "[DATE]" at bounding box center [75, 105] width 76 height 22
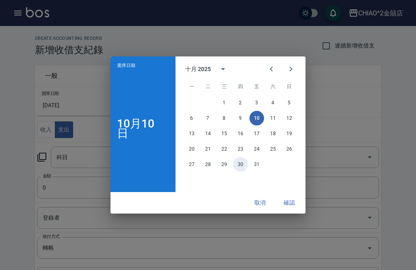
click at [238, 172] on button "30" at bounding box center [240, 164] width 15 height 15
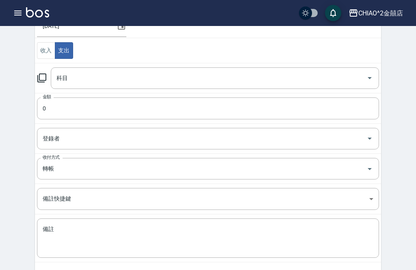
scroll to position [82, 0]
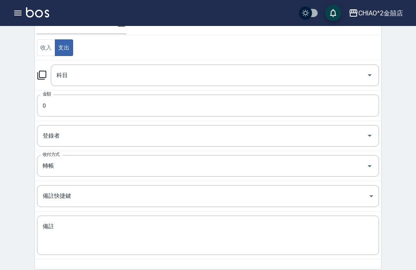
click at [299, 109] on input "0" at bounding box center [208, 106] width 342 height 22
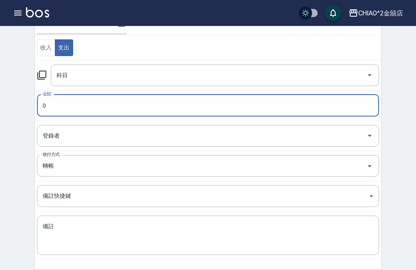
scroll to position [82, 0]
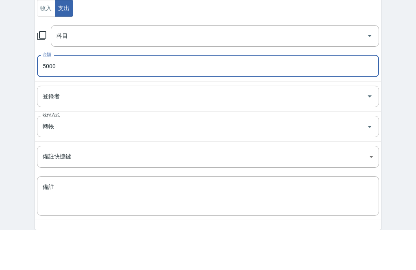
type input "5000"
click at [294, 129] on input "登錄者" at bounding box center [202, 136] width 323 height 14
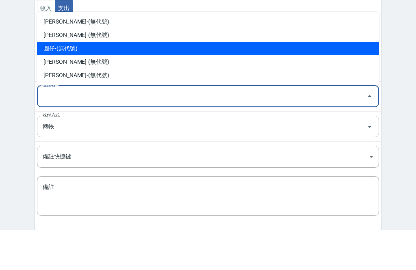
click at [120, 82] on li "圓仔-(無代號)" at bounding box center [208, 88] width 342 height 13
type input "圓仔-(無代號)"
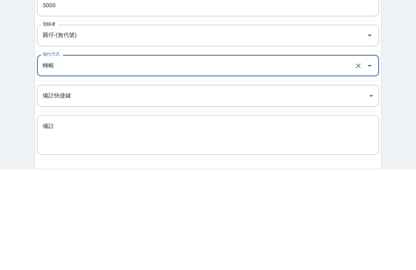
click at [368, 162] on icon "Open" at bounding box center [370, 167] width 10 height 10
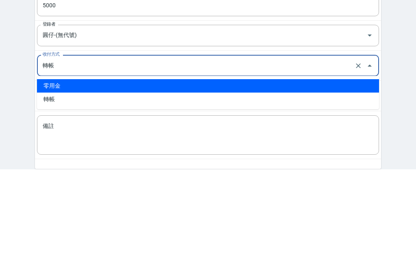
click at [271, 180] on li "零用金" at bounding box center [208, 186] width 342 height 13
type input "零用金"
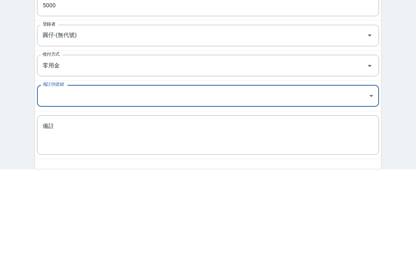
scroll to position [89, 0]
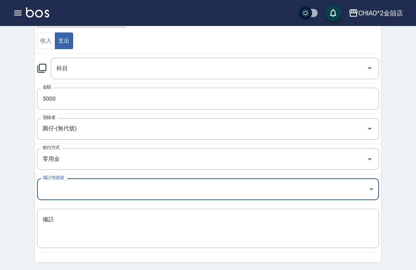
click at [95, 99] on input "5000" at bounding box center [208, 99] width 342 height 22
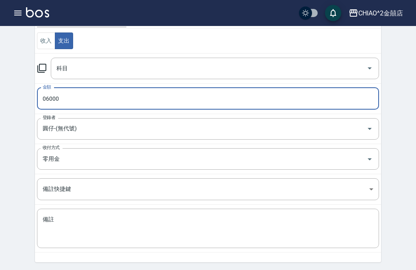
click at [397, 108] on div "CREATE ACCOUNTING RECORD 新增收借支紀錄 連續新增收借支 一般 開單日期 [DATE] 收入 支出 科目 科目 金額 06000 金額…" at bounding box center [208, 117] width 416 height 360
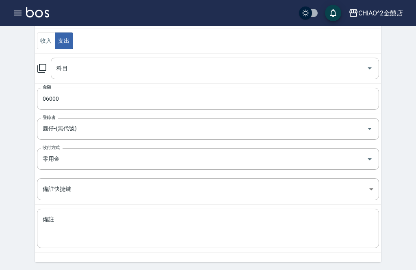
click at [217, 101] on input "06000" at bounding box center [208, 99] width 342 height 22
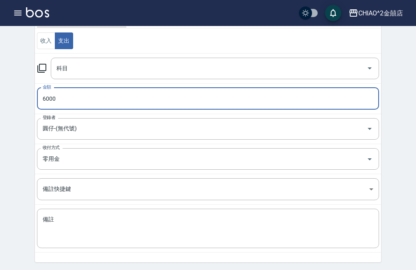
type input "6000"
click at [401, 105] on div "CREATE ACCOUNTING RECORD 新增收借支紀錄 連續新增收借支 一般 開單日期 [DATE] 收入 支出 科目 科目 金額 6000 金額 …" at bounding box center [208, 117] width 416 height 360
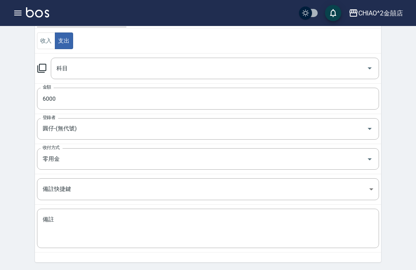
click at [165, 238] on textarea "備註" at bounding box center [208, 229] width 331 height 26
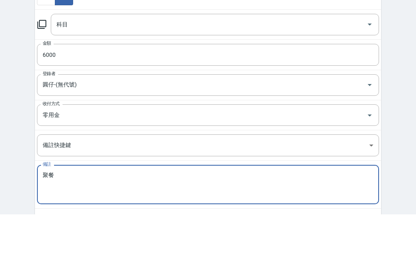
scroll to position [78, 0]
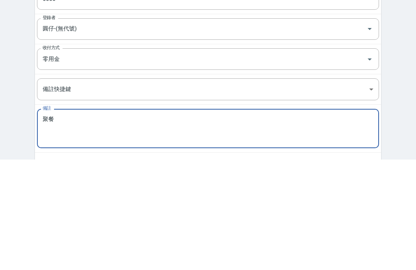
type textarea "聚餐"
click at [365, 93] on body "CHIAO^2金囍店 登出 櫃檯作業 打帳單 帳單列表 掛單列表 座位開單 營業儀表板 現金收支登錄 高階收支登錄 材料自購登錄 每日結帳 排班表 現場電腦打…" at bounding box center [208, 115] width 416 height 386
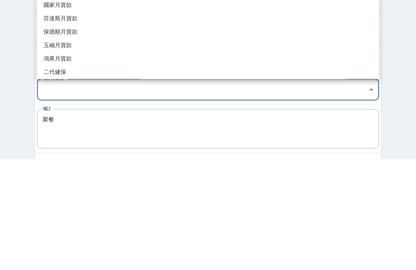
scroll to position [115, 0]
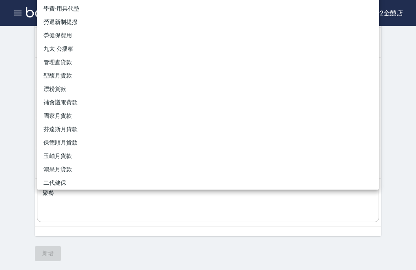
click at [405, 77] on div at bounding box center [208, 135] width 416 height 270
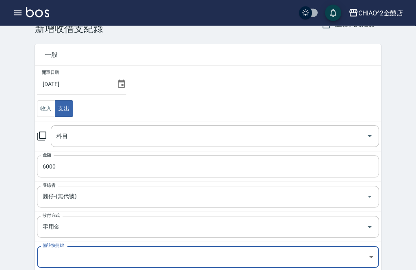
scroll to position [21, 0]
click at [94, 87] on input "[DATE]" at bounding box center [75, 84] width 76 height 22
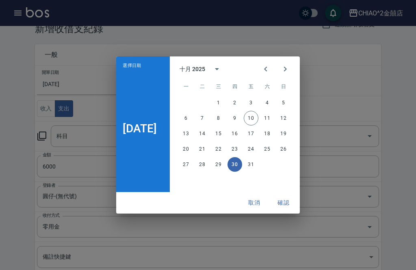
click at [268, 74] on icon "Previous month" at bounding box center [266, 69] width 10 height 10
click at [202, 172] on button "30" at bounding box center [202, 164] width 15 height 15
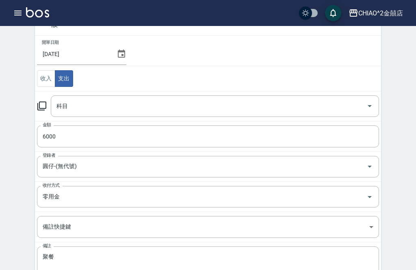
scroll to position [63, 0]
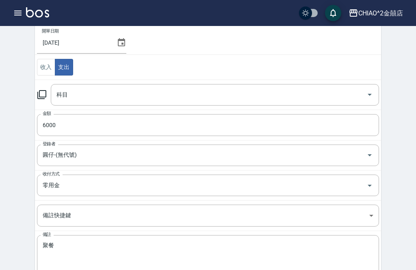
click at [364, 94] on button "Open" at bounding box center [369, 94] width 13 height 13
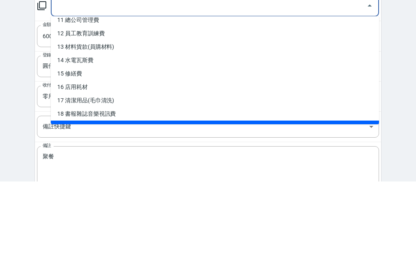
scroll to position [152, 0]
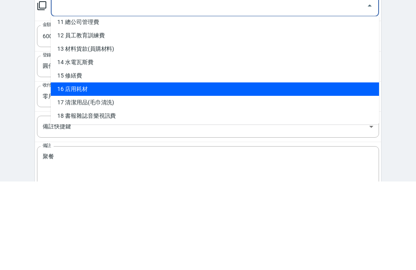
click at [249, 171] on li "16 店用耗材" at bounding box center [215, 177] width 328 height 13
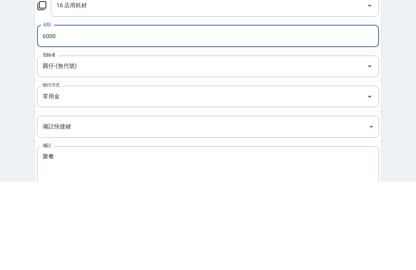
type input "16 店用耗材"
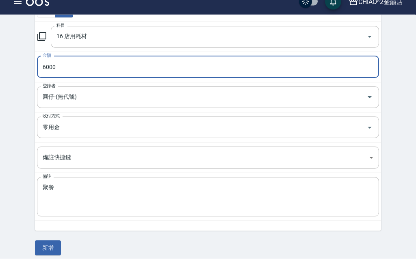
scroll to position [115, 0]
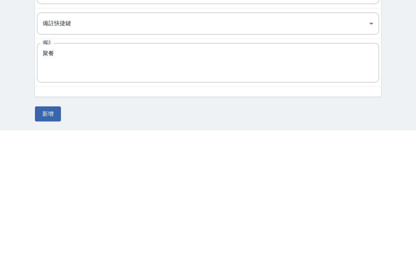
click at [48, 246] on button "新增" at bounding box center [48, 253] width 26 height 15
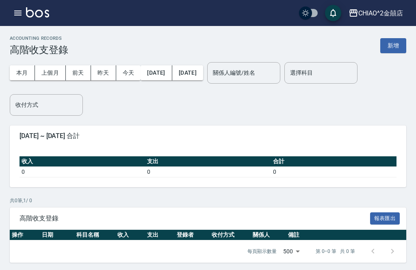
click at [55, 75] on button "上個月" at bounding box center [50, 72] width 31 height 15
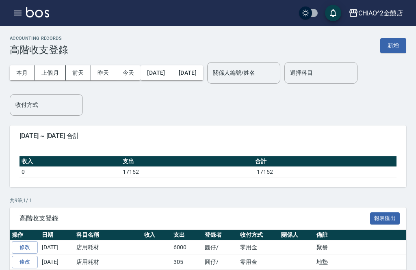
click at [22, 19] on button "button" at bounding box center [18, 13] width 16 height 16
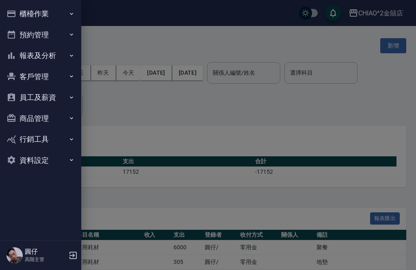
click at [55, 100] on button "員工及薪資" at bounding box center [40, 97] width 75 height 21
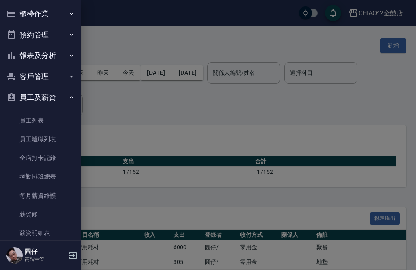
click at [66, 52] on button "報表及分析" at bounding box center [40, 55] width 75 height 21
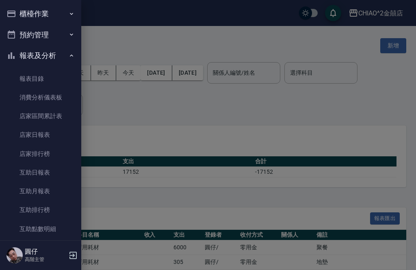
click at [54, 84] on link "報表目錄" at bounding box center [40, 78] width 75 height 19
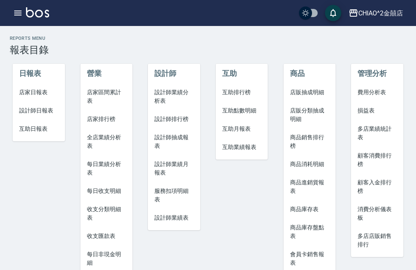
click at [17, 13] on icon "button" at bounding box center [17, 13] width 7 height 5
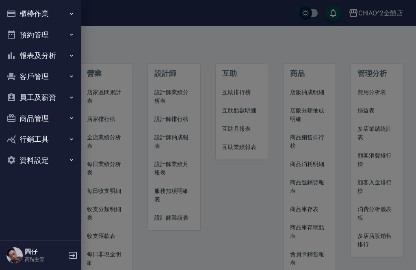
click at [61, 13] on button "櫃檯作業" at bounding box center [40, 13] width 75 height 21
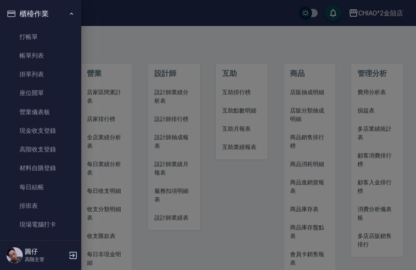
click at [53, 14] on button "櫃檯作業" at bounding box center [40, 13] width 75 height 21
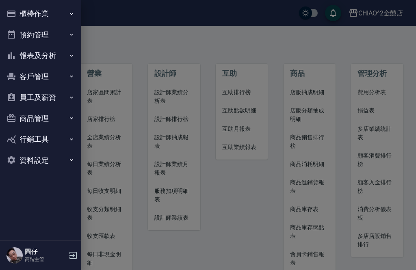
click at [58, 100] on button "員工及薪資" at bounding box center [40, 97] width 75 height 21
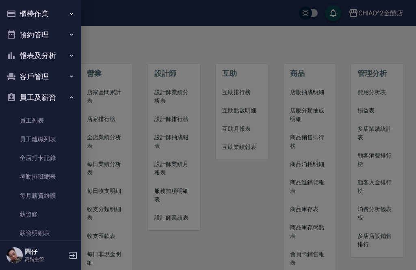
click at [54, 115] on link "員工列表" at bounding box center [40, 120] width 75 height 19
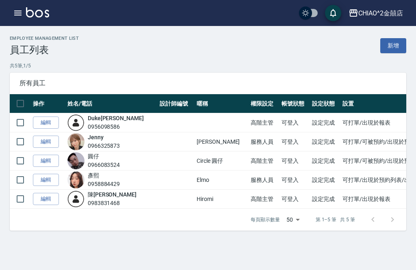
click at [22, 12] on icon "button" at bounding box center [18, 13] width 10 height 10
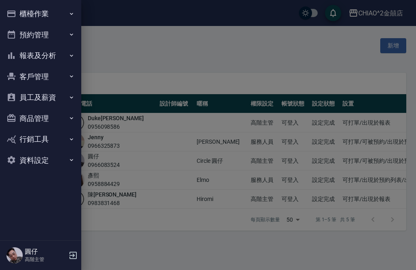
click at [62, 96] on button "員工及薪資" at bounding box center [40, 97] width 75 height 21
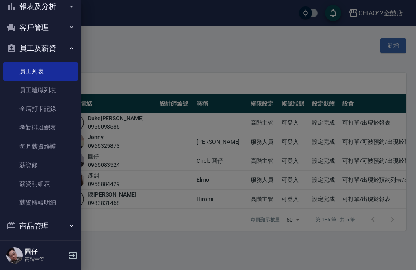
scroll to position [52, 0]
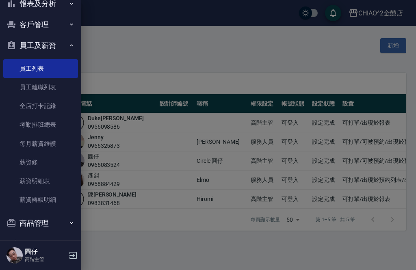
click at [56, 143] on link "每月薪資維護" at bounding box center [40, 143] width 75 height 19
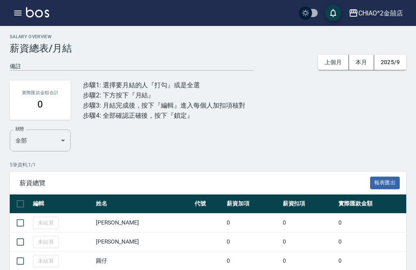
scroll to position [5, 0]
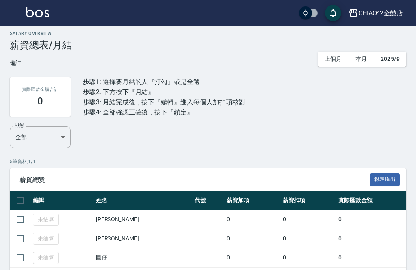
click at [22, 14] on icon "button" at bounding box center [18, 13] width 10 height 10
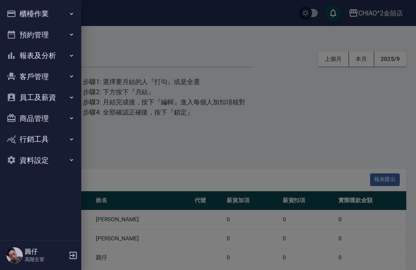
click at [59, 17] on button "櫃檯作業" at bounding box center [40, 13] width 75 height 21
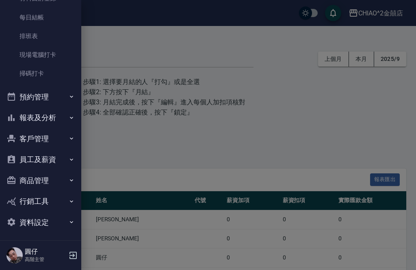
scroll to position [169, 0]
click at [54, 159] on button "員工及薪資" at bounding box center [40, 160] width 75 height 21
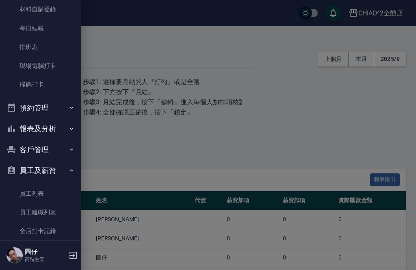
scroll to position [159, 0]
click at [56, 112] on button "預約管理" at bounding box center [40, 107] width 75 height 21
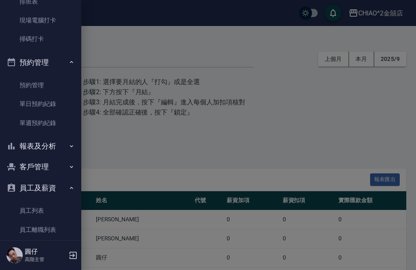
scroll to position [219, 0]
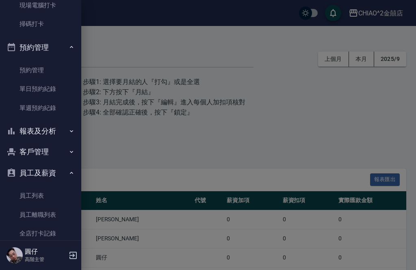
click at [55, 130] on button "報表及分析" at bounding box center [40, 131] width 75 height 21
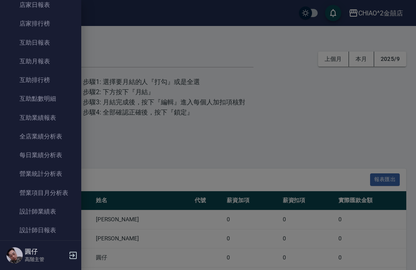
scroll to position [427, 0]
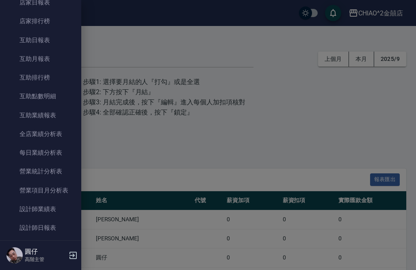
click at [51, 130] on link "全店業績分析表" at bounding box center [40, 134] width 75 height 19
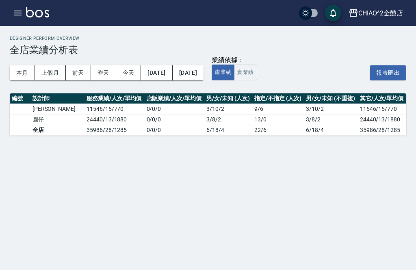
click at [55, 74] on button "上個月" at bounding box center [50, 72] width 31 height 15
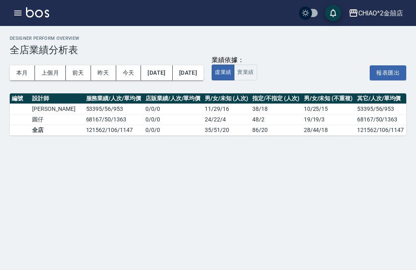
click at [257, 74] on button "實業績" at bounding box center [245, 73] width 23 height 16
click at [42, 269] on div "Designer Perform Overview 全店業績分析表 本月 上個月 [DATE] [DATE] [DATE] [DATE] [DATE] 業績依…" at bounding box center [208, 135] width 416 height 270
click at [14, 20] on button "button" at bounding box center [18, 13] width 16 height 16
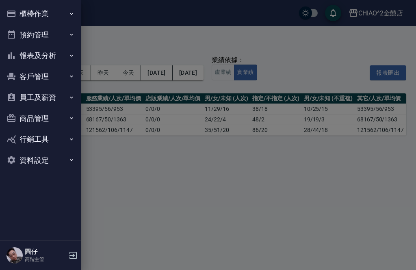
click at [58, 23] on button "櫃檯作業" at bounding box center [40, 13] width 75 height 21
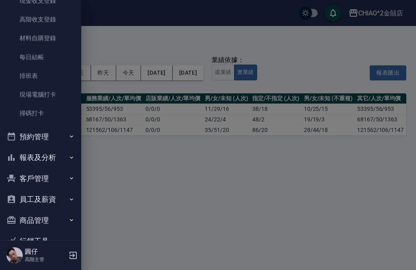
scroll to position [131, 0]
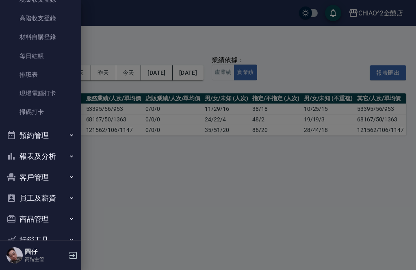
click at [64, 138] on button "預約管理" at bounding box center [40, 135] width 75 height 21
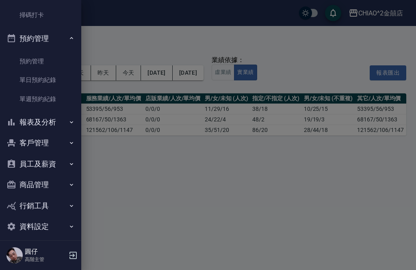
scroll to position [230, 0]
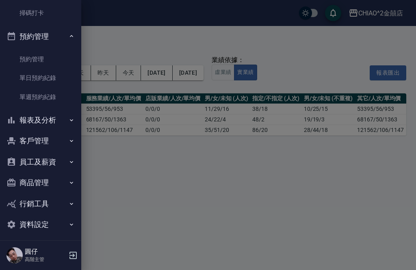
click at [65, 122] on button "報表及分析" at bounding box center [40, 120] width 75 height 21
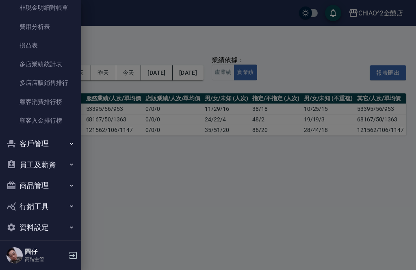
scroll to position [1041, 0]
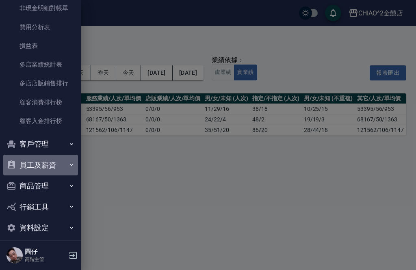
click at [58, 166] on button "員工及薪資" at bounding box center [40, 165] width 75 height 21
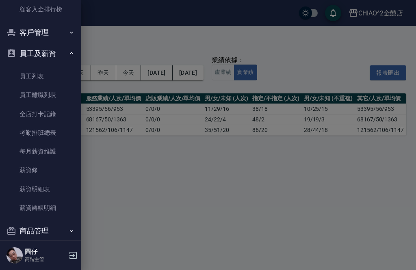
scroll to position [1160, 0]
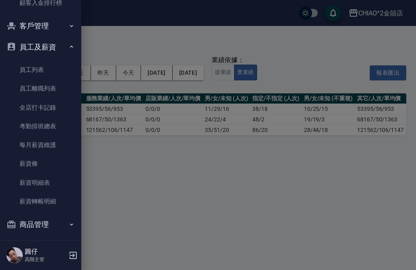
click at [53, 145] on link "每月薪資維護" at bounding box center [40, 145] width 75 height 19
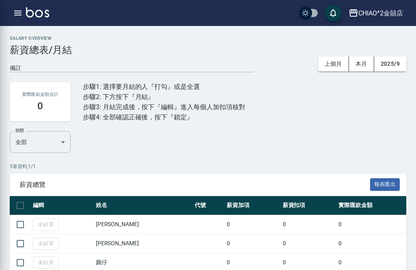
click at [35, 144] on body "CHIAO^2金囍店 登出 櫃檯作業 打帳單 帳單列表 掛單列表 座位開單 營業儀表板 現金收支登錄 高階收支登錄 材料自購登錄 每日結帳 排班表 現場電腦打…" at bounding box center [208, 168] width 416 height 337
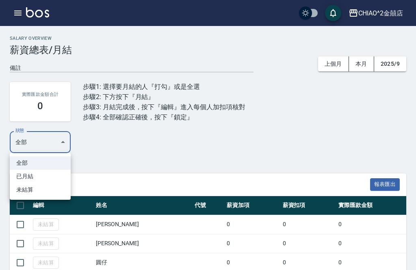
click at [360, 64] on div at bounding box center [208, 135] width 416 height 270
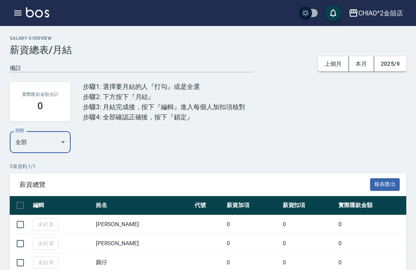
click at [336, 67] on button "上個月" at bounding box center [333, 63] width 31 height 15
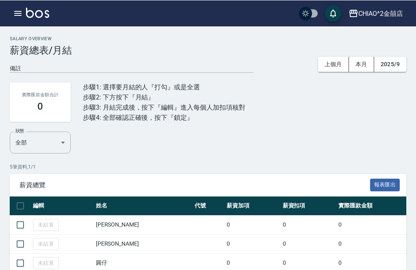
click at [335, 66] on button "上個月" at bounding box center [333, 63] width 31 height 15
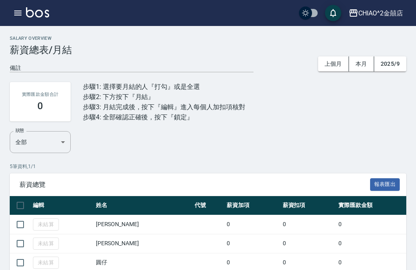
click at [391, 63] on button "2025/9" at bounding box center [390, 63] width 32 height 15
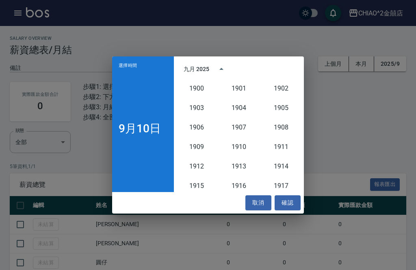
scroll to position [752, 0]
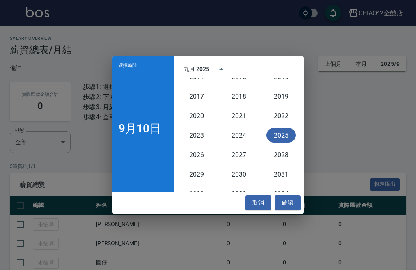
click at [330, 63] on div "選擇時間 [DATE] 九月 2025 1900 1901 1902 1903 1904 1905 1906 1907 1908 1909 1910 1911…" at bounding box center [208, 135] width 416 height 270
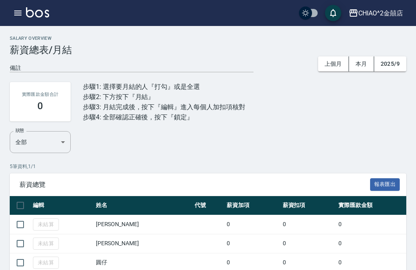
click at [331, 122] on div "實際匯款金額合計 0 步驟1: 選擇要月結的人『打勾』或是全選 步驟2: 下方按下『月結』 步驟3: 月結完成後，按下『編輯』進入每個人加扣項核對 步驟4: …" at bounding box center [208, 101] width 396 height 59
click at [396, 65] on button "2025/9" at bounding box center [390, 63] width 32 height 15
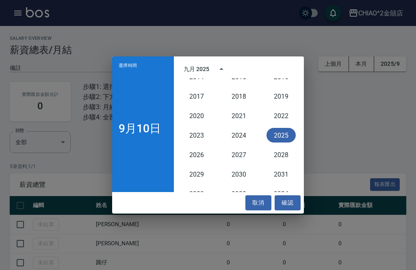
click at [141, 129] on h4 "9月10日" at bounding box center [140, 129] width 42 height 10
click at [223, 64] on button "year view is open, switch to calendar view" at bounding box center [221, 68] width 19 height 19
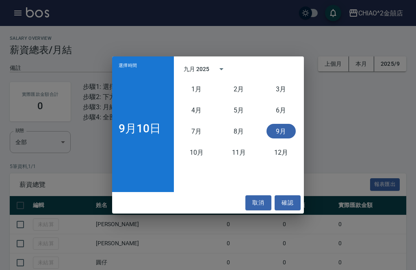
click at [153, 132] on h4 "9月10日" at bounding box center [140, 129] width 42 height 10
click at [283, 134] on button "9月" at bounding box center [280, 131] width 29 height 15
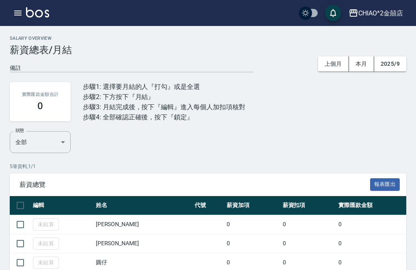
click at [393, 67] on button "2025/9" at bounding box center [390, 63] width 32 height 15
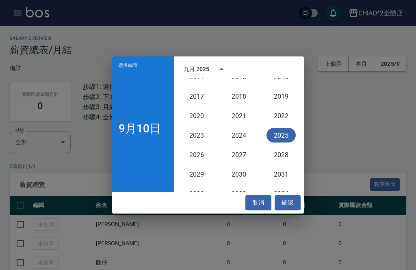
click at [149, 129] on h4 "9月10日" at bounding box center [140, 129] width 42 height 10
click at [221, 73] on icon "year view is open, switch to calendar view" at bounding box center [221, 69] width 10 height 10
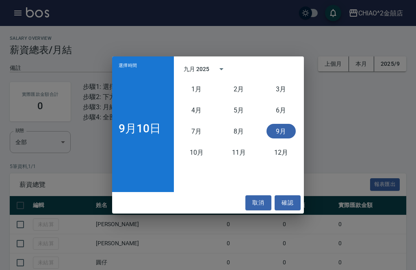
click at [284, 134] on button "9月" at bounding box center [280, 131] width 29 height 15
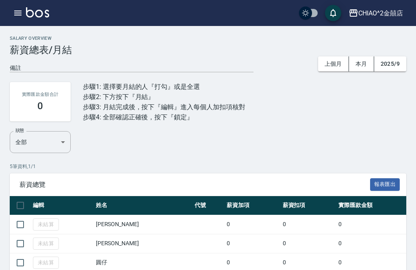
click at [397, 65] on button "2025/9" at bounding box center [390, 63] width 32 height 15
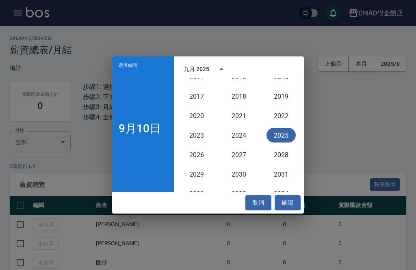
click at [138, 102] on div "9月10日" at bounding box center [143, 128] width 49 height 114
click at [140, 124] on h4 "9月10日" at bounding box center [140, 129] width 42 height 10
click at [128, 64] on span "選擇時間" at bounding box center [128, 65] width 18 height 5
click at [132, 72] on div "9月10日" at bounding box center [143, 128] width 49 height 114
click at [142, 124] on h4 "9月10日" at bounding box center [140, 129] width 42 height 10
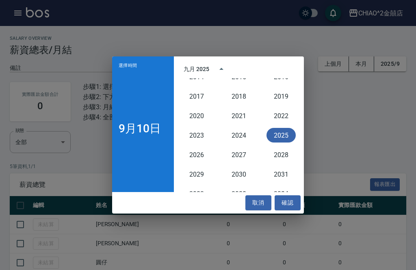
click at [148, 129] on h4 "9月10日" at bounding box center [140, 129] width 42 height 10
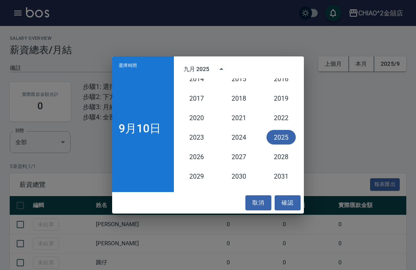
scroll to position [747, 0]
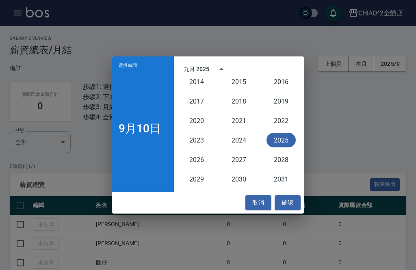
click at [221, 66] on icon "year view is open, switch to calendar view" at bounding box center [221, 69] width 10 height 10
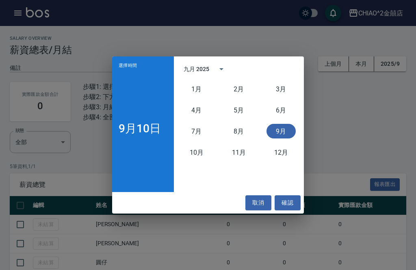
click at [191, 69] on div "九月 2025" at bounding box center [197, 69] width 26 height 9
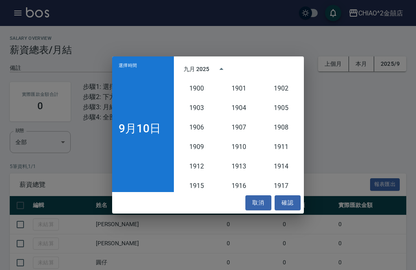
scroll to position [752, 0]
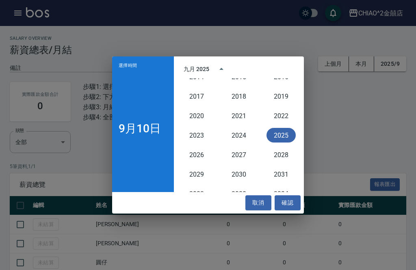
click at [215, 63] on button "year view is open, switch to calendar view" at bounding box center [221, 68] width 19 height 19
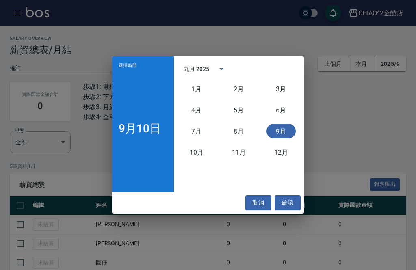
click at [152, 121] on div "9月10日" at bounding box center [143, 128] width 49 height 114
click at [147, 133] on h4 "9月10日" at bounding box center [140, 129] width 42 height 10
click at [134, 71] on div "9月10日" at bounding box center [143, 128] width 49 height 114
click at [149, 134] on h4 "9月10日" at bounding box center [140, 129] width 42 height 10
click at [149, 129] on h4 "9月10日" at bounding box center [140, 129] width 42 height 10
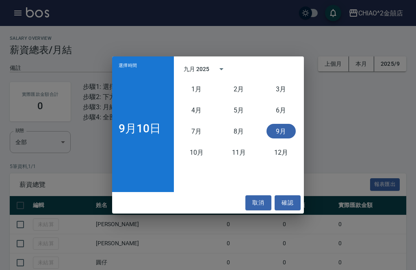
click at [288, 203] on button "確認" at bounding box center [288, 202] width 26 height 15
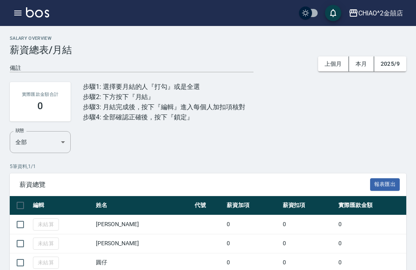
click at [359, 61] on button "本月" at bounding box center [361, 63] width 25 height 15
click at [331, 63] on button "上個月" at bounding box center [329, 63] width 31 height 15
click at [331, 61] on button "上個月" at bounding box center [333, 63] width 31 height 15
click at [336, 62] on button "上個月" at bounding box center [333, 63] width 31 height 15
click at [336, 61] on button "上個月" at bounding box center [333, 63] width 31 height 15
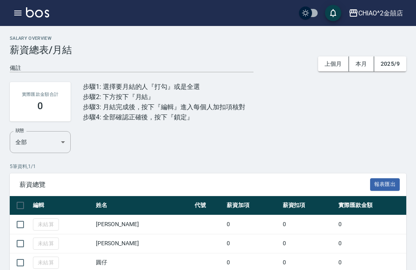
click at [332, 64] on button "上個月" at bounding box center [333, 63] width 31 height 15
click at [318, 67] on button "上個月" at bounding box center [333, 63] width 31 height 15
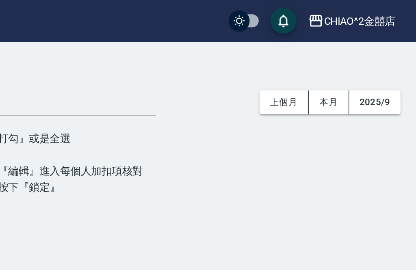
click at [318, 65] on button "上個月" at bounding box center [333, 63] width 31 height 15
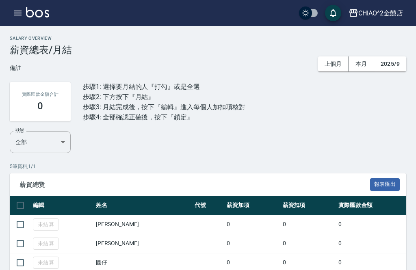
click at [393, 61] on button "2025/9" at bounding box center [390, 63] width 32 height 15
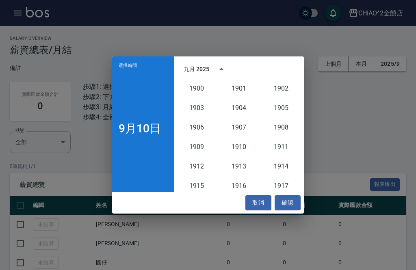
scroll to position [752, 0]
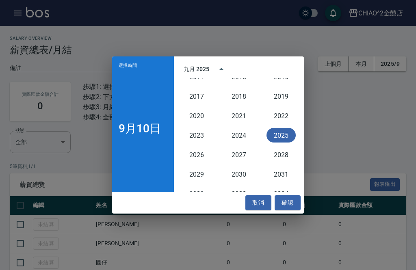
click at [343, 137] on div "選擇時間 [DATE] 九月 2025 1900 1901 1902 1903 1904 1905 1906 1907 1908 1909 1910 1911…" at bounding box center [208, 135] width 416 height 270
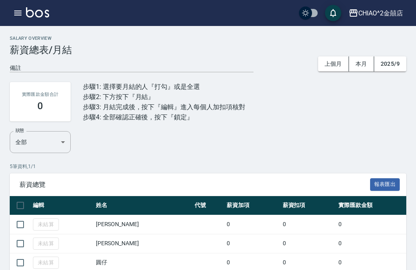
click at [401, 53] on h3 "薪資總表/月結" at bounding box center [208, 49] width 396 height 11
click at [398, 60] on button "2025/9" at bounding box center [390, 63] width 32 height 15
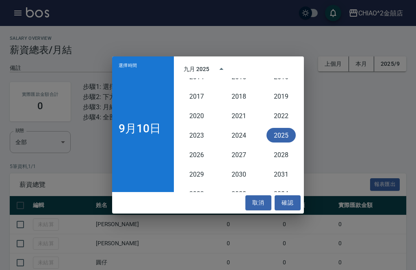
click at [149, 142] on div "9月10日" at bounding box center [143, 128] width 49 height 114
click at [150, 128] on h4 "9月10日" at bounding box center [140, 129] width 42 height 10
click at [143, 71] on div "選擇時間 [DATE]" at bounding box center [143, 124] width 62 height 136
click at [357, 125] on div "選擇時間 [DATE] 九月 2025 1900 1901 1902 1903 1904 1905 1906 1907 1908 1909 1910 1911…" at bounding box center [208, 135] width 416 height 270
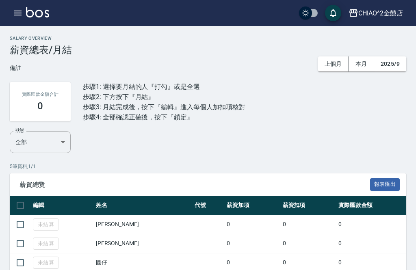
click at [26, 15] on img at bounding box center [37, 12] width 23 height 10
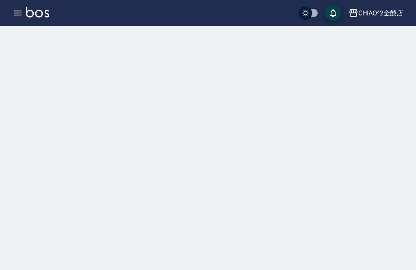
click at [15, 20] on button "button" at bounding box center [18, 13] width 16 height 16
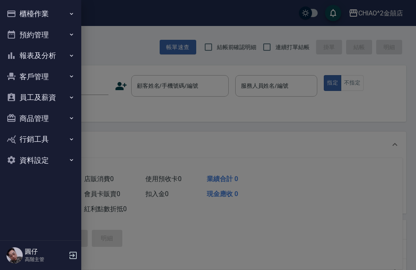
click at [66, 95] on button "員工及薪資" at bounding box center [40, 97] width 75 height 21
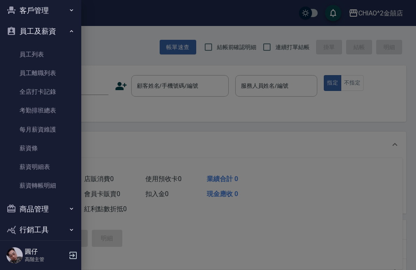
scroll to position [47, 0]
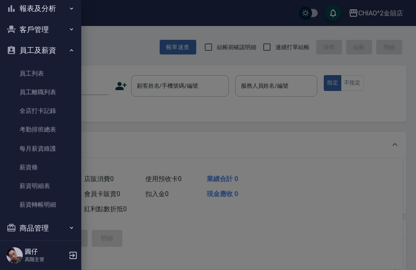
click at [58, 148] on link "每月薪資維護" at bounding box center [40, 148] width 75 height 19
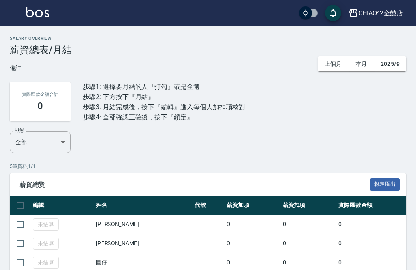
click at [390, 62] on button "2025/9" at bounding box center [390, 63] width 32 height 15
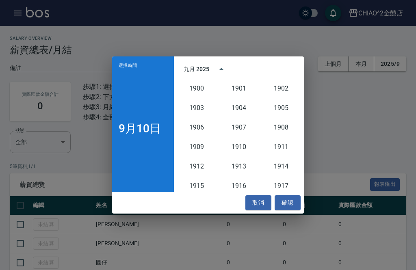
scroll to position [752, 0]
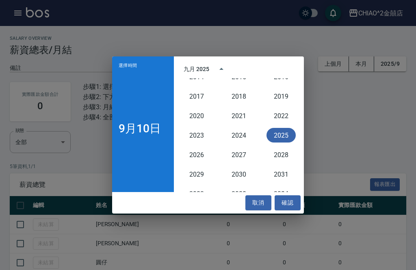
click at [335, 63] on div "選擇時間 [DATE] 九月 2025 1900 1901 1902 1903 1904 1905 1906 1907 1908 1909 1910 1911…" at bounding box center [208, 135] width 416 height 270
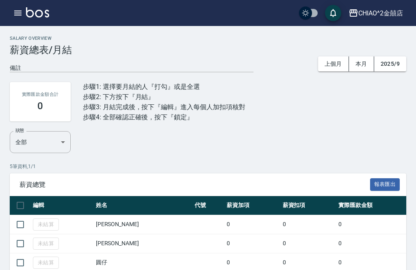
click at [327, 127] on div "實際匯款金額合計 0 步驟1: 選擇要月結的人『打勾』或是全選 步驟2: 下方按下『月結』 步驟3: 月結完成後，按下『編輯』進入每個人加扣項核對 步驟4: …" at bounding box center [208, 101] width 396 height 59
